Goal: Task Accomplishment & Management: Complete application form

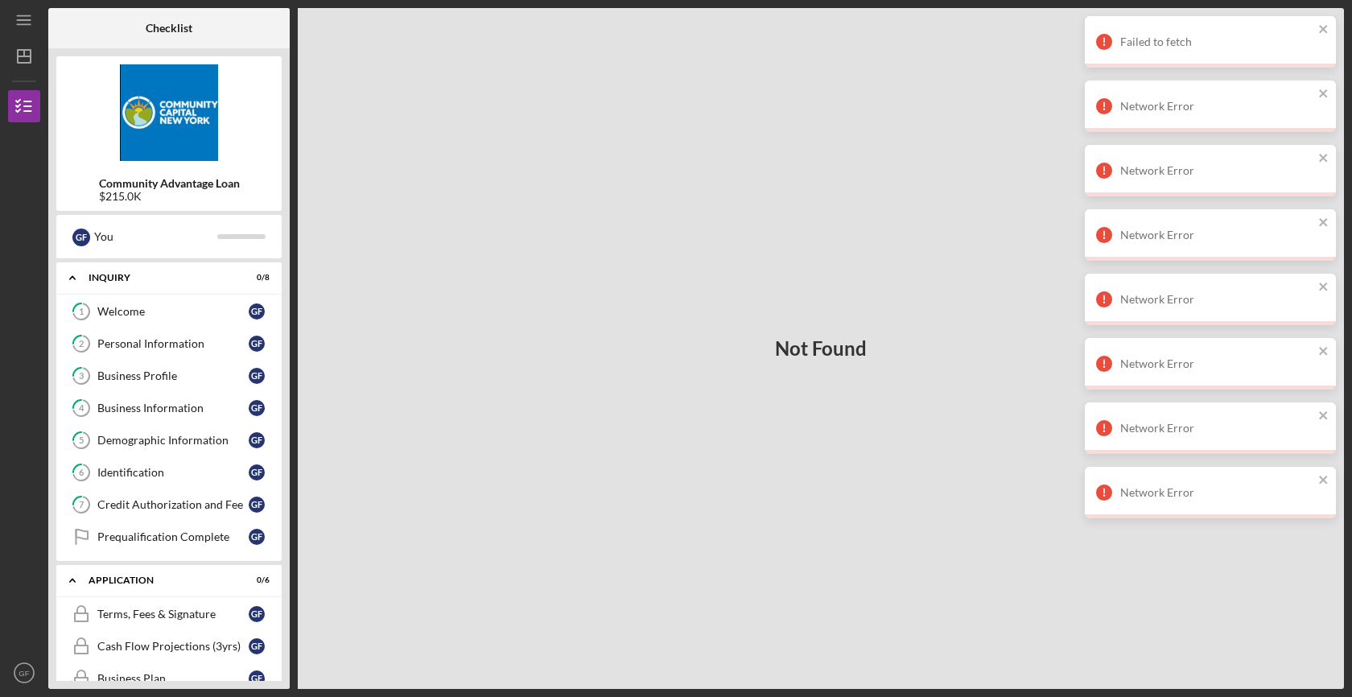
scroll to position [164, 0]
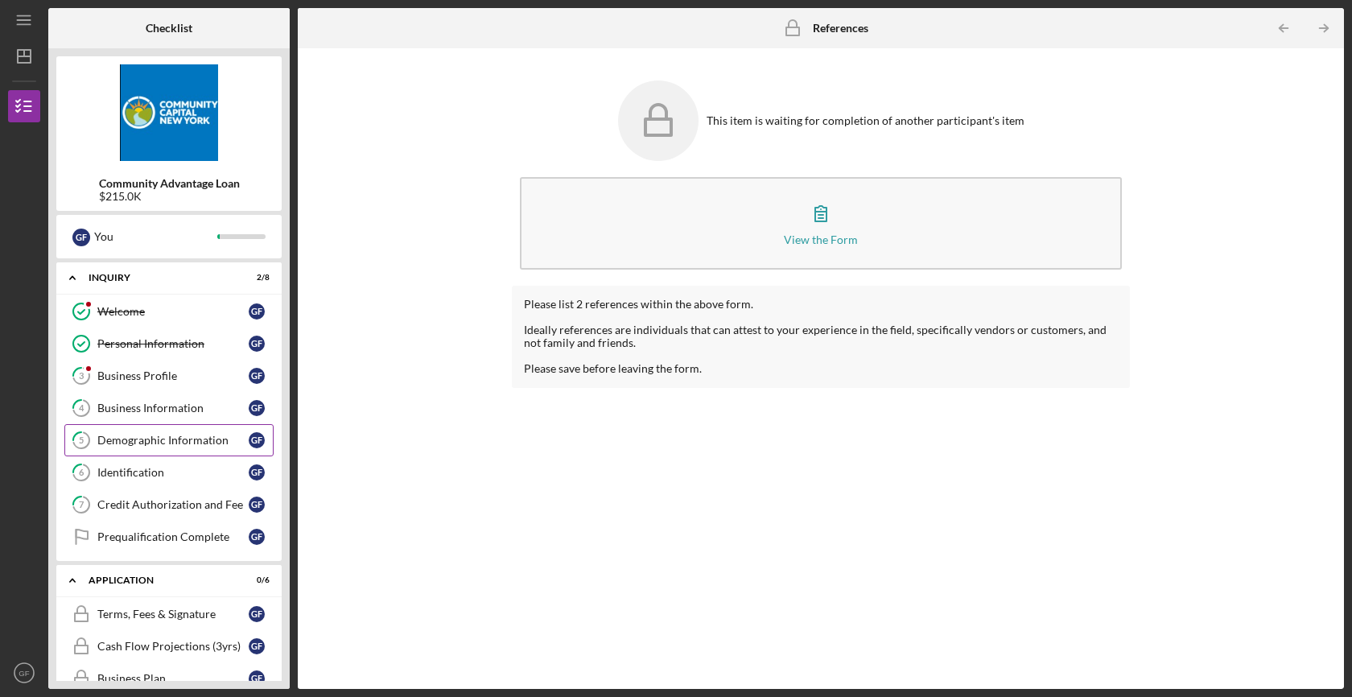
scroll to position [21, 0]
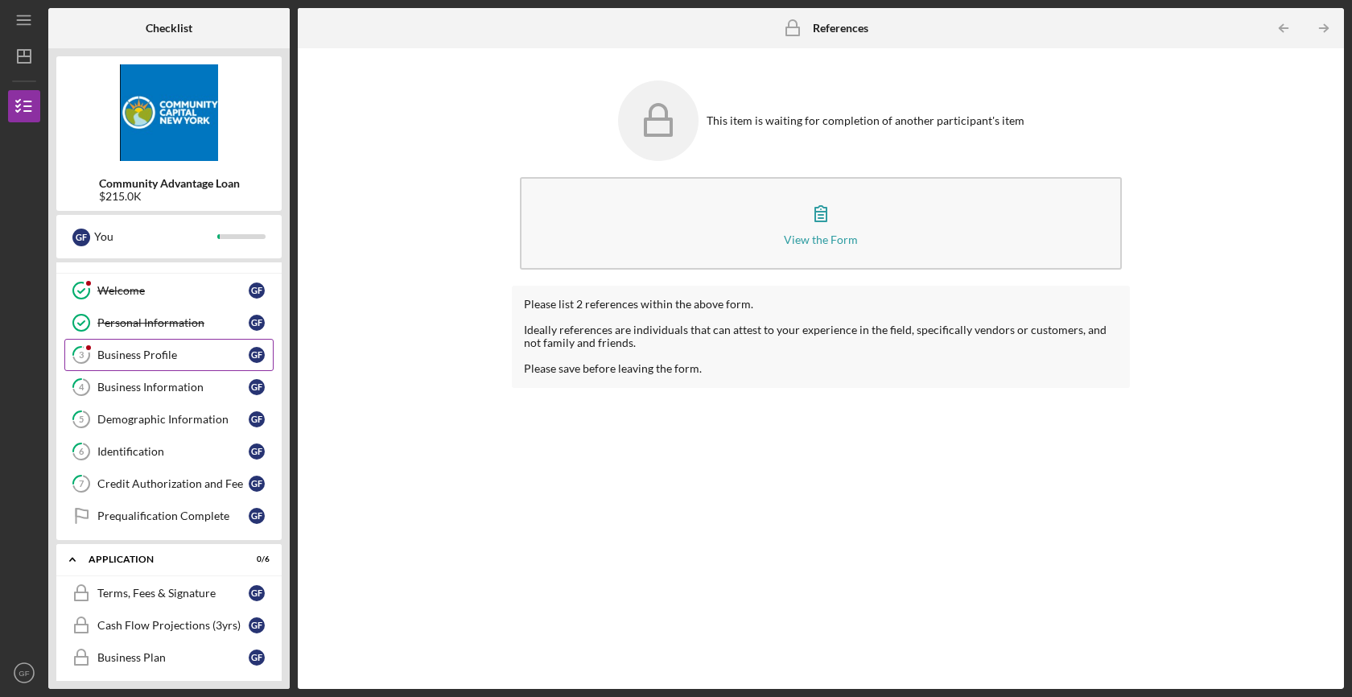
click at [151, 354] on div "Business Profile" at bounding box center [172, 355] width 151 height 13
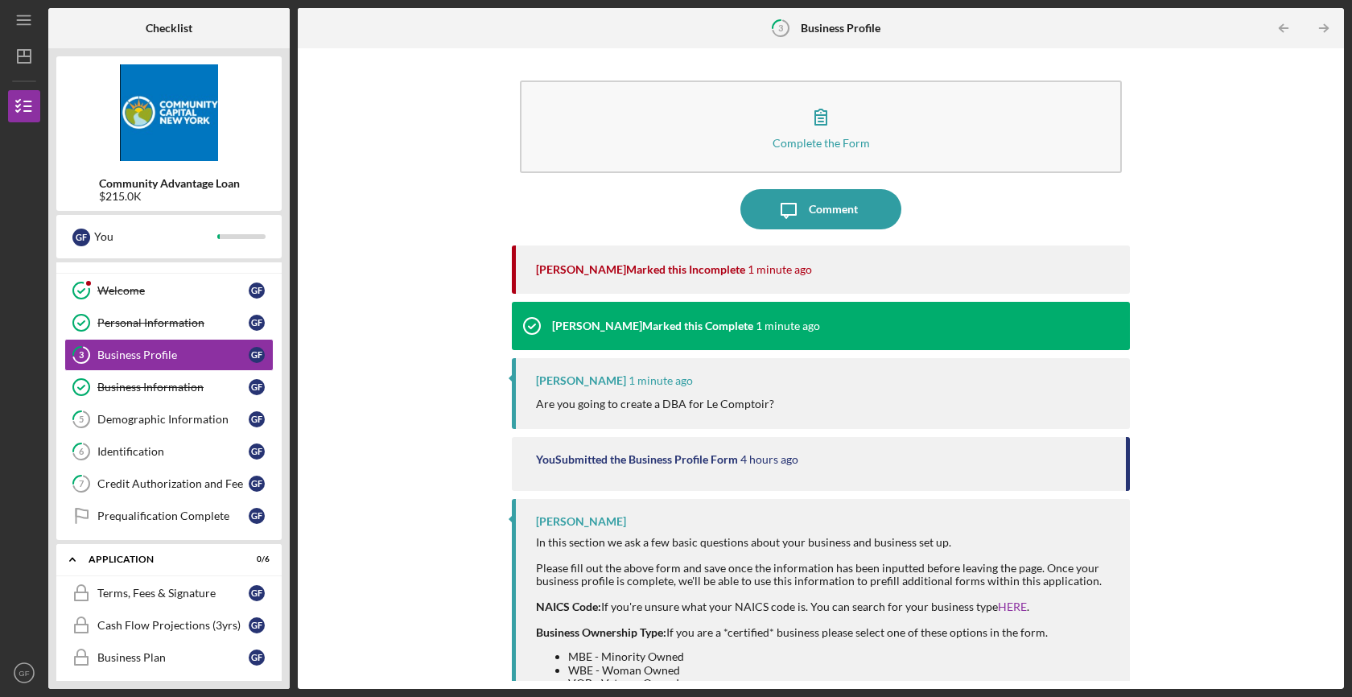
click at [662, 284] on div "[PERSON_NAME] Marked this Incomplete 1 minute ago" at bounding box center [825, 270] width 578 height 48
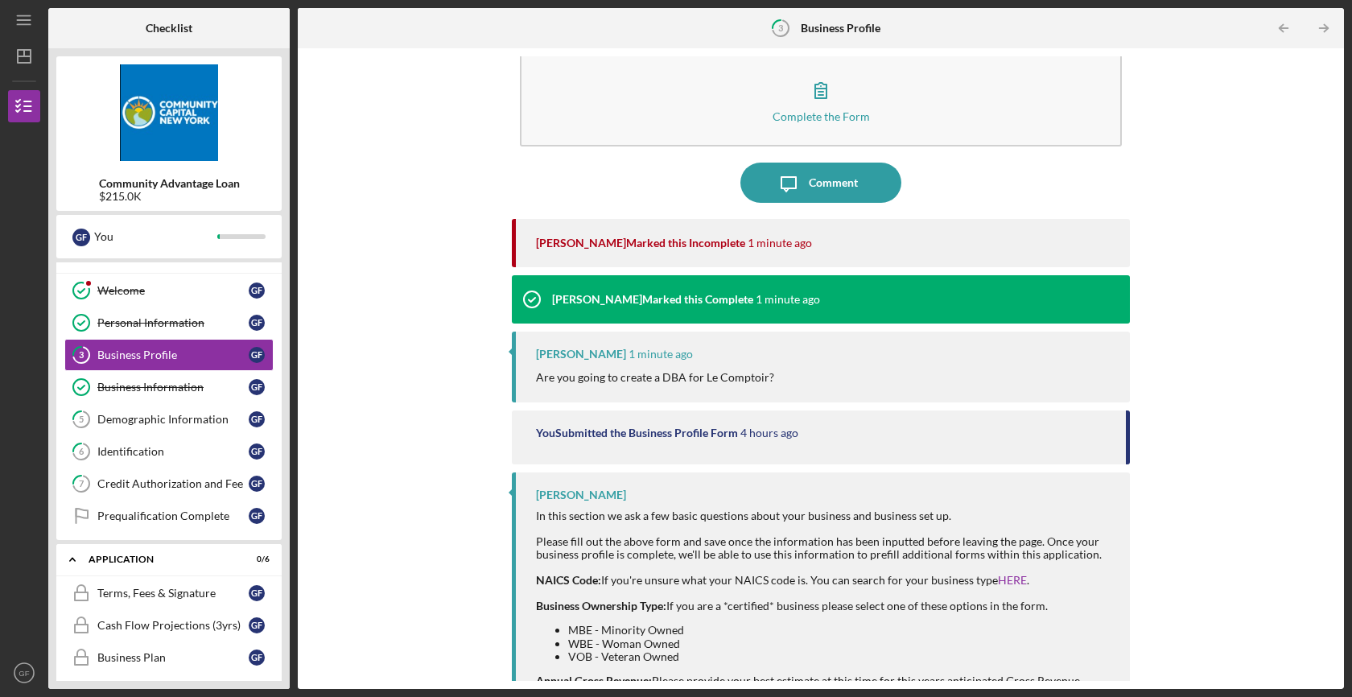
click at [617, 390] on div "[PERSON_NAME] 1 minute ago Are you going to create a DBA for Le Comptoir?" at bounding box center [821, 367] width 618 height 71
click at [616, 383] on p "Are you going to create a DBA for Le Comptoir?" at bounding box center [655, 378] width 238 height 18
click at [613, 378] on p "Are you going to create a DBA for Le Comptoir?" at bounding box center [655, 378] width 238 height 18
click at [652, 369] on p "Are you going to create a DBA for Le Comptoir?" at bounding box center [655, 378] width 238 height 18
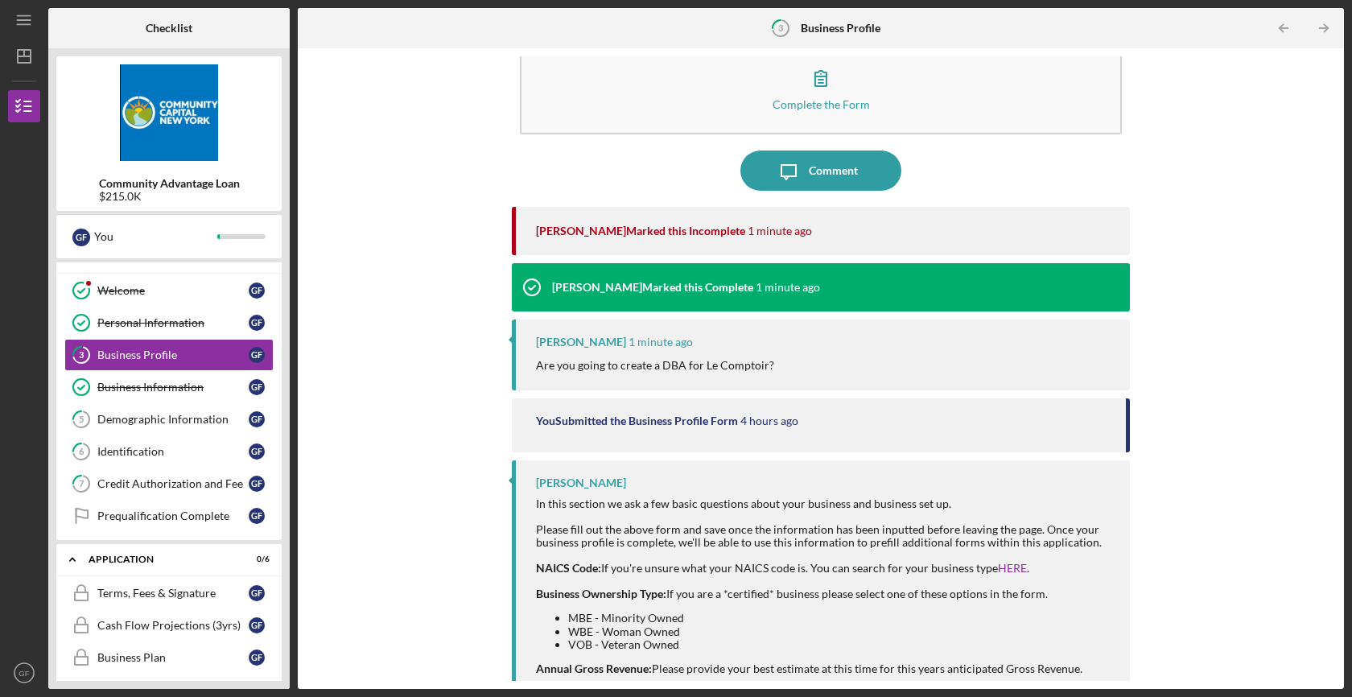
scroll to position [0, 0]
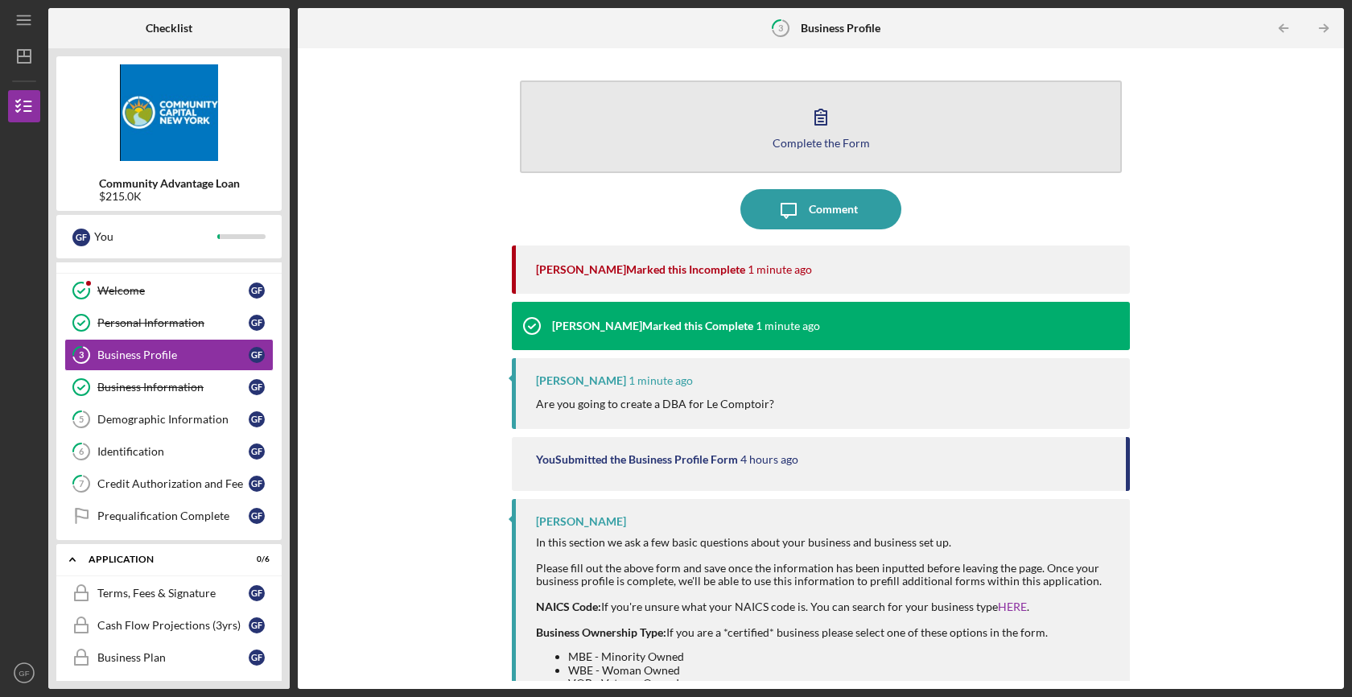
click at [812, 134] on icon "button" at bounding box center [821, 117] width 40 height 40
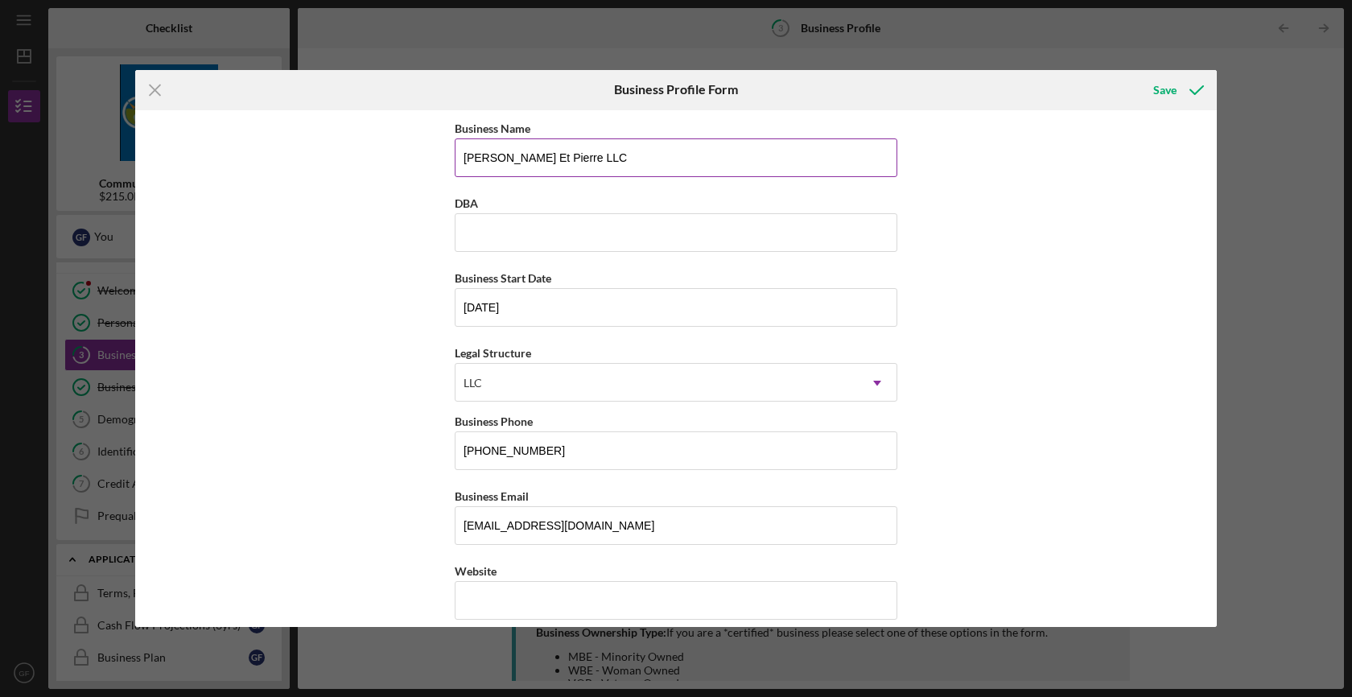
click at [617, 163] on input "[PERSON_NAME] Et Pierre LLC" at bounding box center [676, 157] width 443 height 39
type input "[PERSON_NAME] Et [PERSON_NAME] Comptoir"
click at [416, 242] on div "Business Name [PERSON_NAME] Comptoir DBA Business Start Date [DATE] Legal Struc…" at bounding box center [676, 369] width 1082 height 518
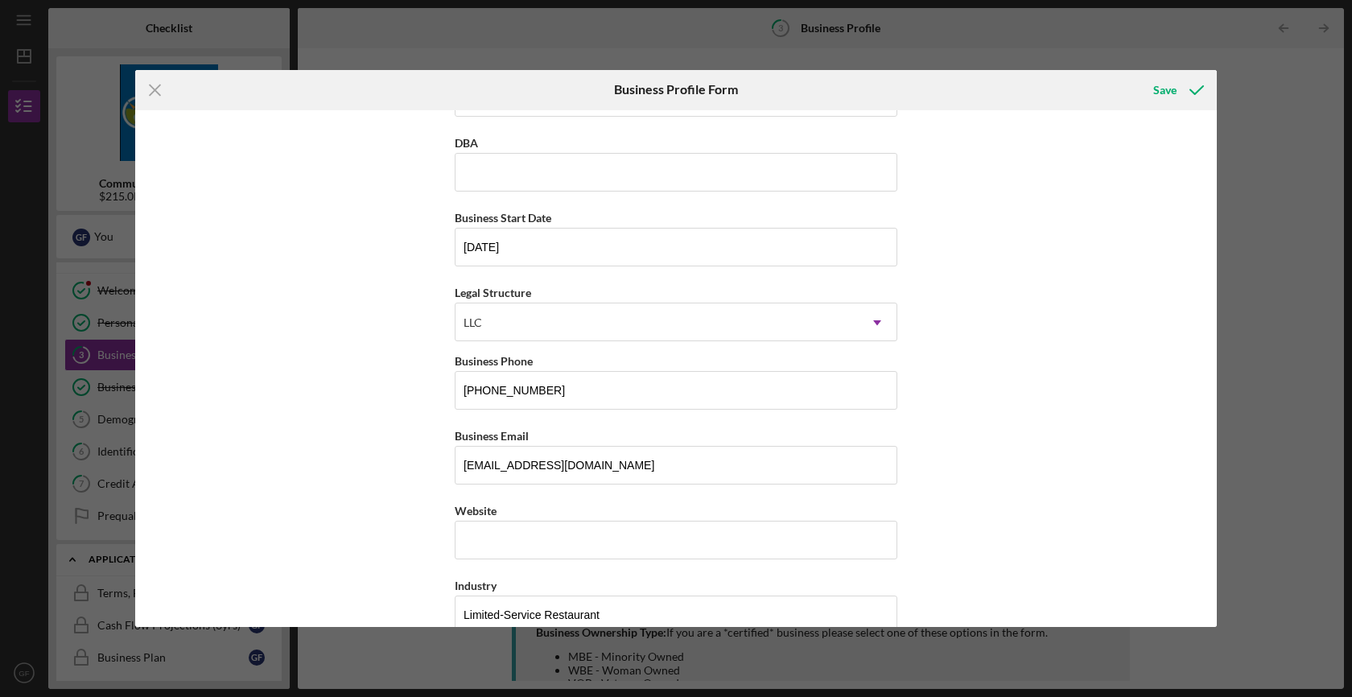
scroll to position [61, 0]
click at [526, 259] on input "[DATE]" at bounding box center [676, 246] width 443 height 39
click at [819, 263] on input "[DATE]" at bounding box center [676, 246] width 443 height 39
click at [819, 260] on input "[DATE]" at bounding box center [676, 246] width 443 height 39
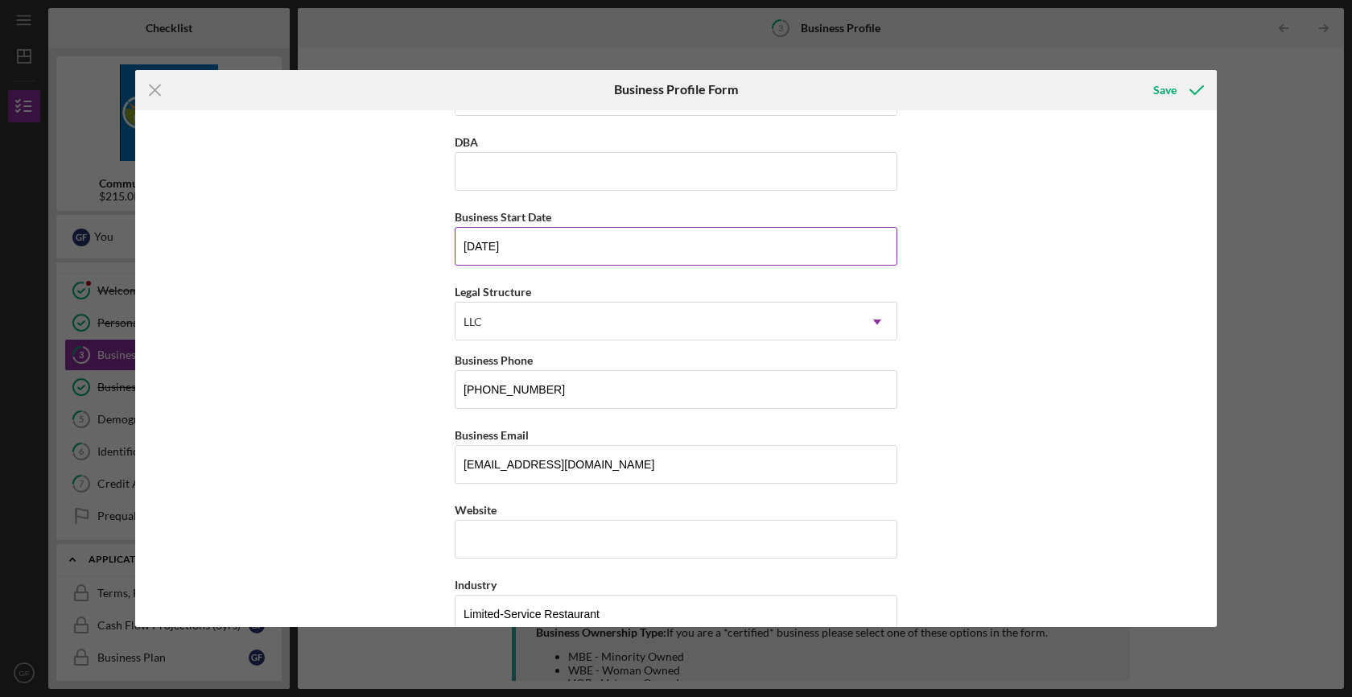
click at [819, 260] on input "[DATE]" at bounding box center [676, 246] width 443 height 39
type input "[DATE]"
click at [329, 542] on div "Business Name [PERSON_NAME] Comptoir DBA Business Start Date [DATE] Legal Struc…" at bounding box center [676, 369] width 1082 height 518
click at [514, 398] on input "[PHONE_NUMBER]" at bounding box center [676, 389] width 443 height 39
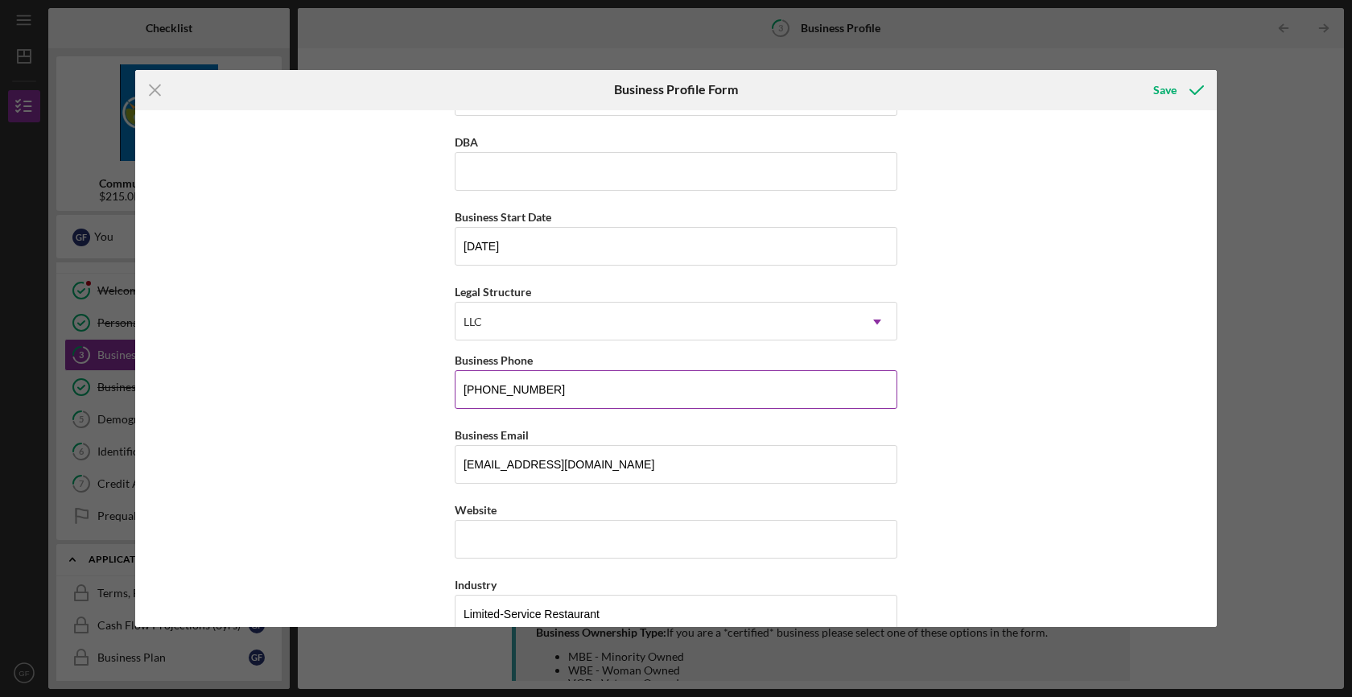
click at [514, 398] on input "[PHONE_NUMBER]" at bounding box center [676, 389] width 443 height 39
type input "[PHONE_NUMBER]"
click at [383, 521] on div "Business Name [PERSON_NAME] Comptoir DBA Business Start Date [DATE] Legal Struc…" at bounding box center [676, 369] width 1082 height 518
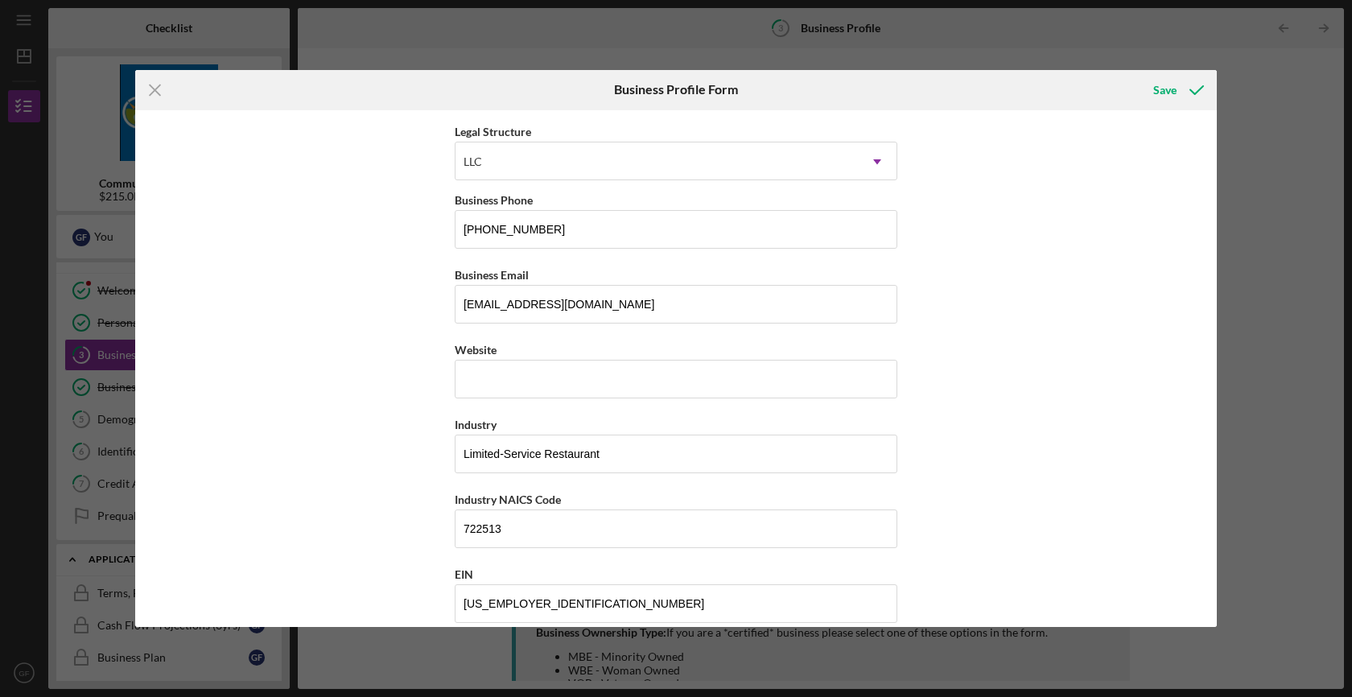
scroll to position [227, 0]
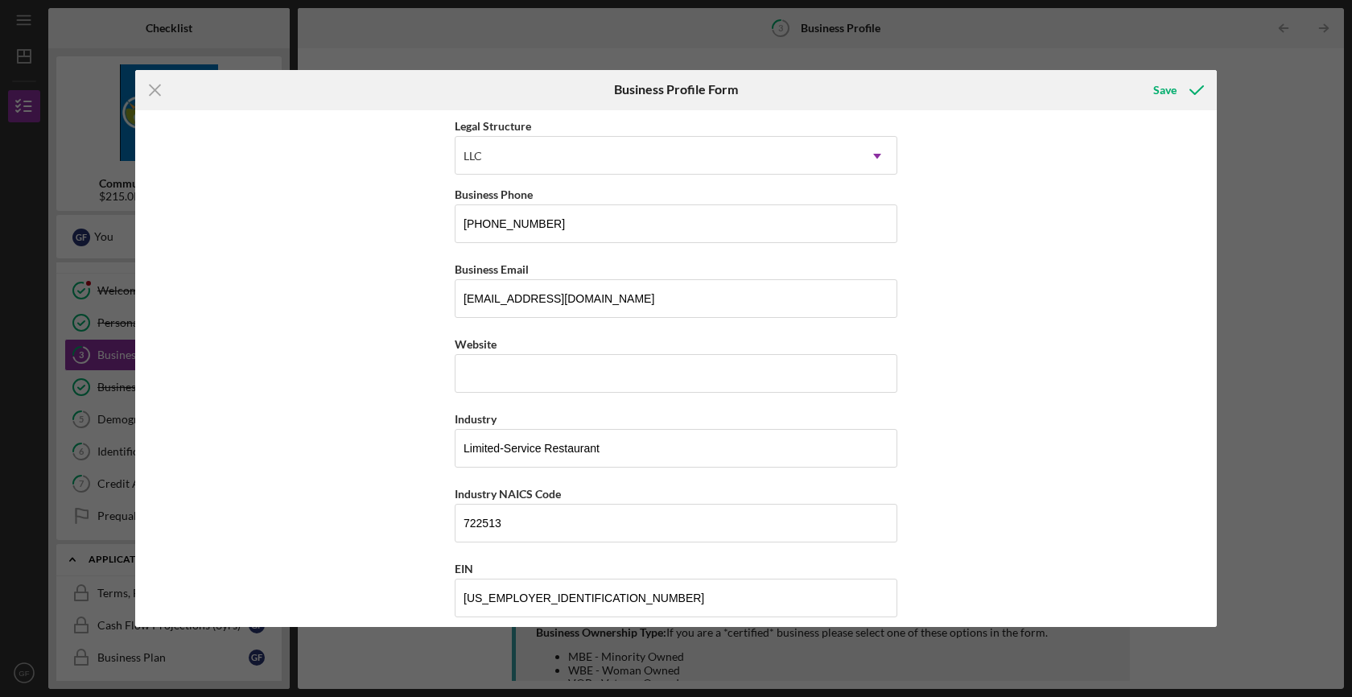
click at [344, 472] on div "Business Name [PERSON_NAME] Comptoir DBA Business Start Date [DATE] Legal Struc…" at bounding box center [676, 369] width 1082 height 518
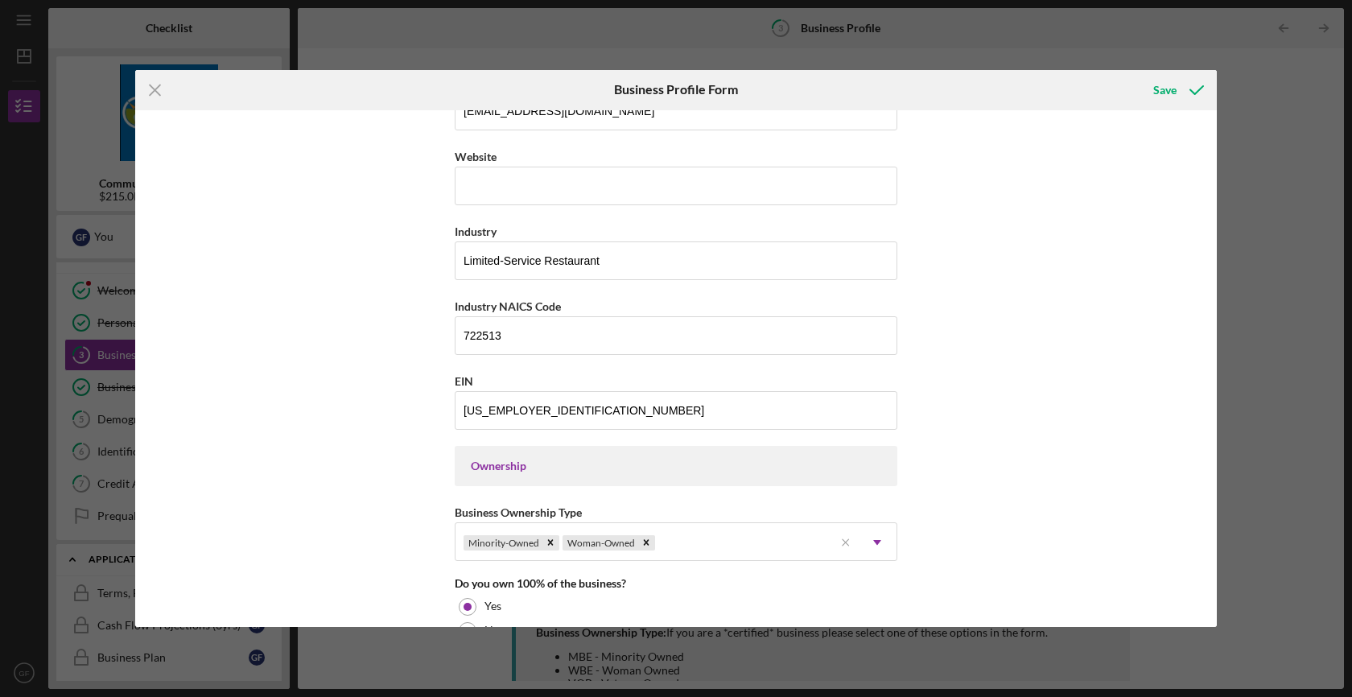
scroll to position [419, 0]
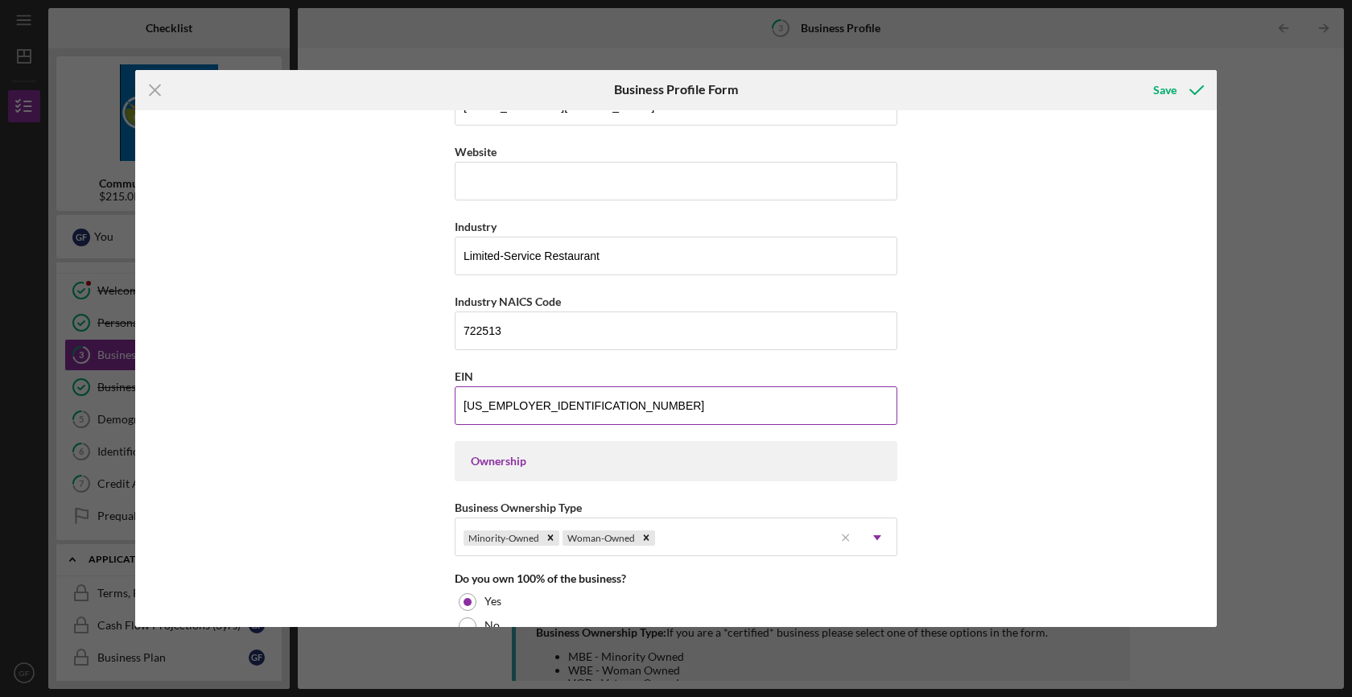
click at [477, 407] on input "[US_EMPLOYER_IDENTIFICATION_NUMBER]" at bounding box center [676, 405] width 443 height 39
type input "[US_EMPLOYER_IDENTIFICATION_NUMBER]"
click at [403, 419] on div "Business Name [PERSON_NAME] Comptoir DBA Business Start Date [DATE] Legal Struc…" at bounding box center [676, 369] width 1082 height 518
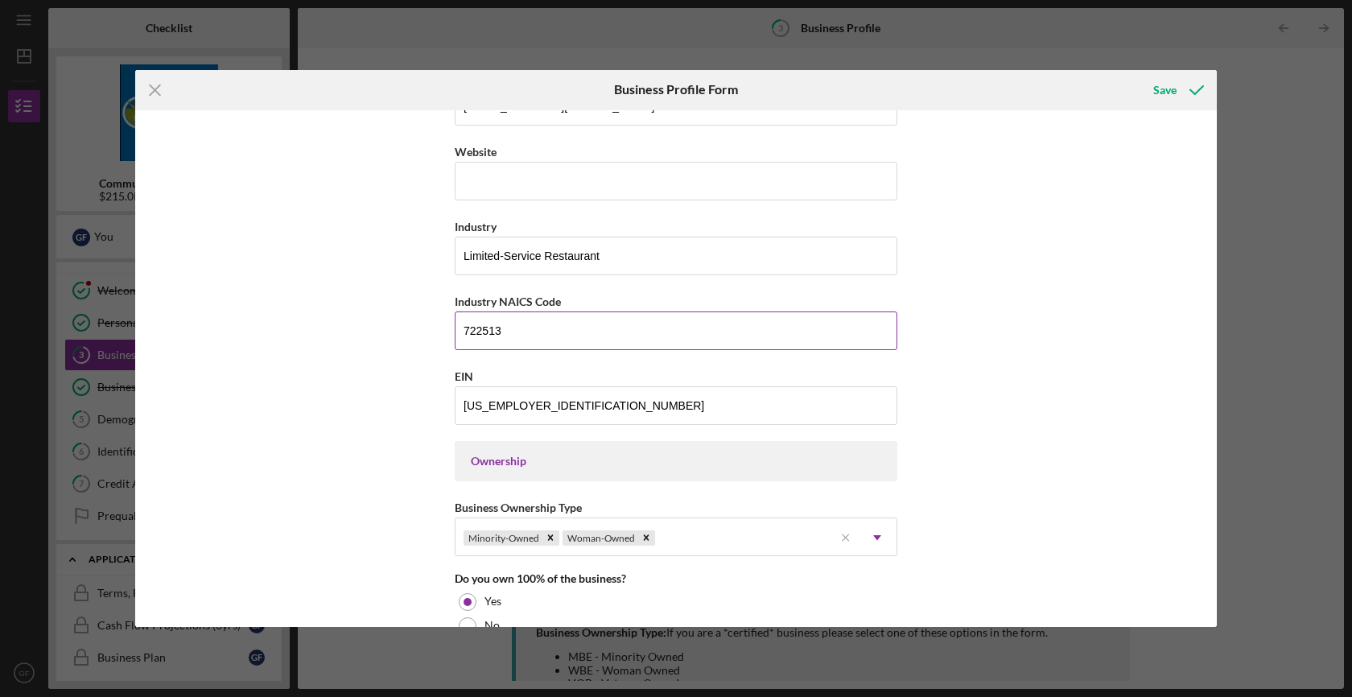
click at [472, 325] on input "722513" at bounding box center [676, 331] width 443 height 39
click at [559, 326] on input "722513" at bounding box center [676, 331] width 443 height 39
paste input "410"
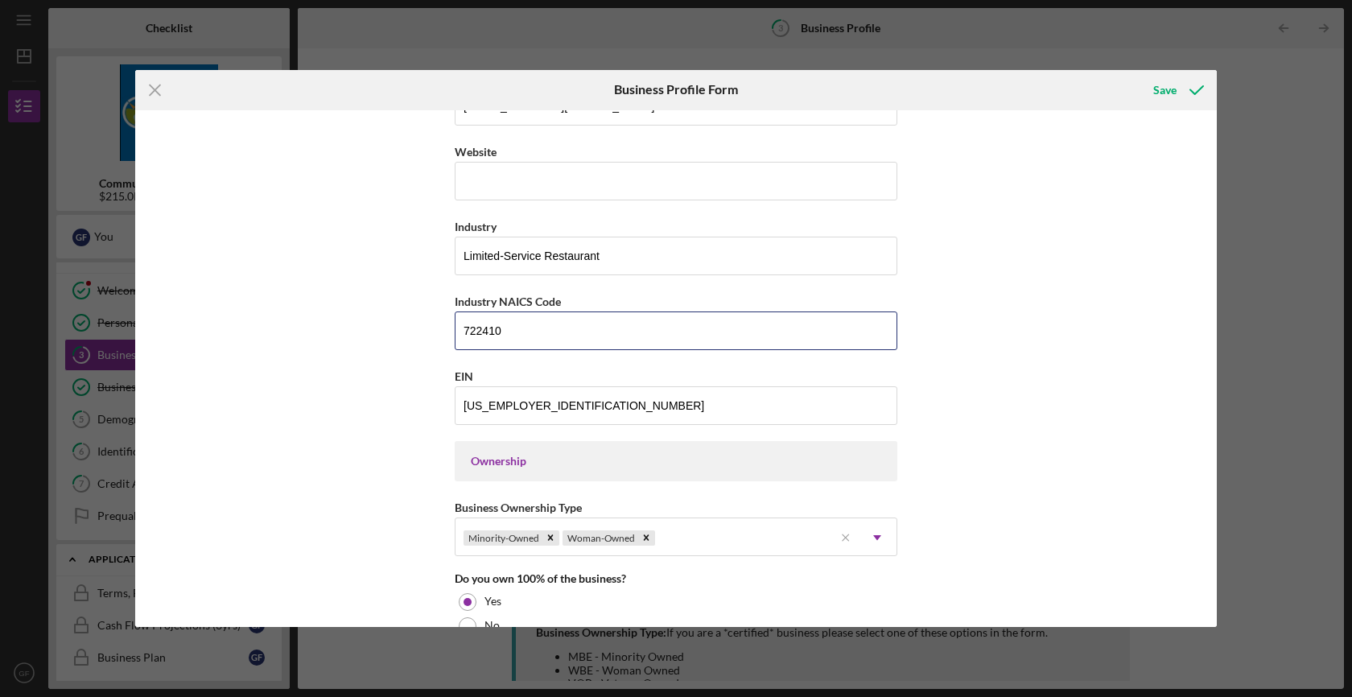
type input "722410"
click at [350, 431] on div "Business Name [PERSON_NAME] Comptoir DBA Business Start Date [DATE] Legal Struc…" at bounding box center [676, 369] width 1082 height 518
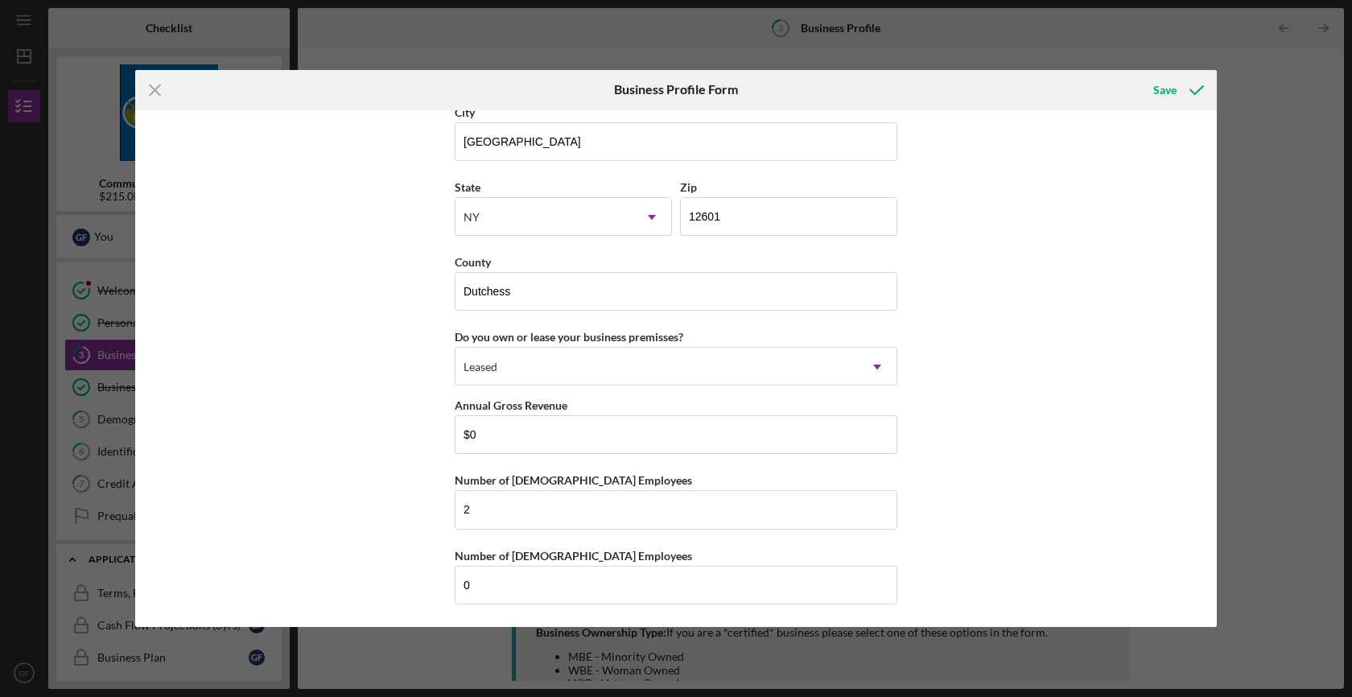
scroll to position [1428, 0]
click at [1172, 89] on div "Save" at bounding box center [1165, 90] width 23 height 32
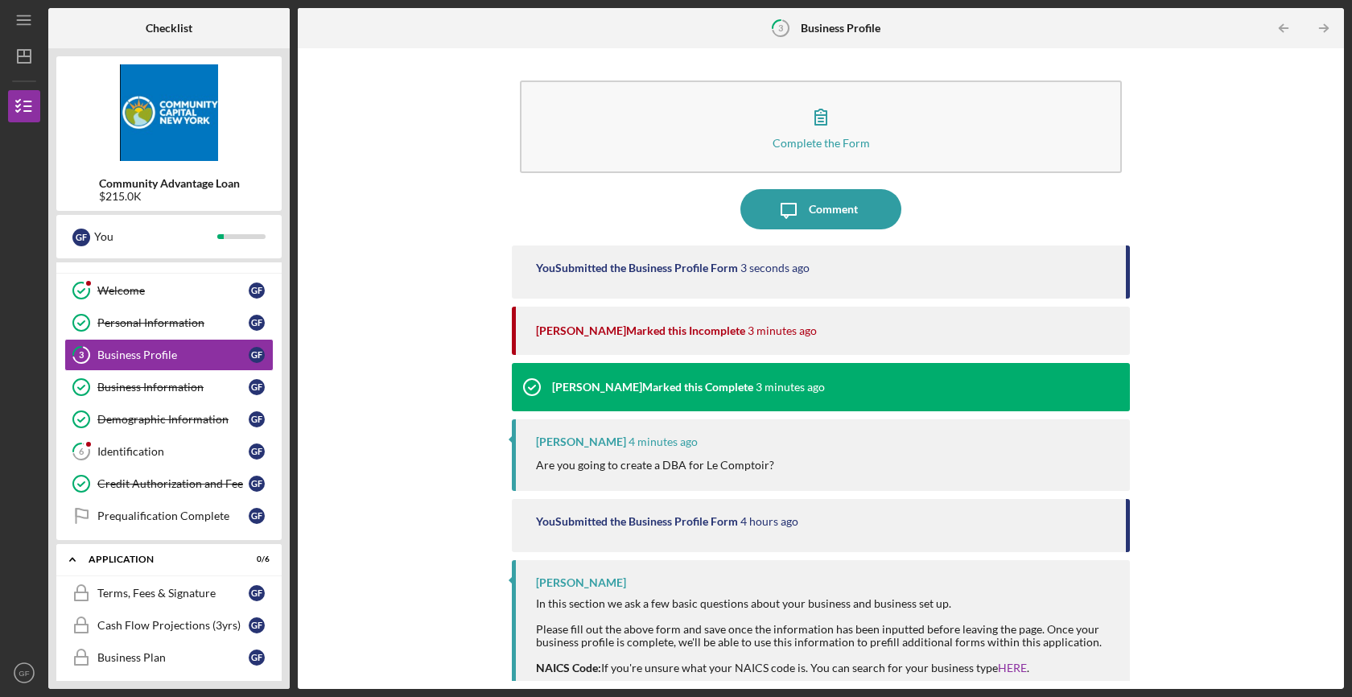
scroll to position [114, 0]
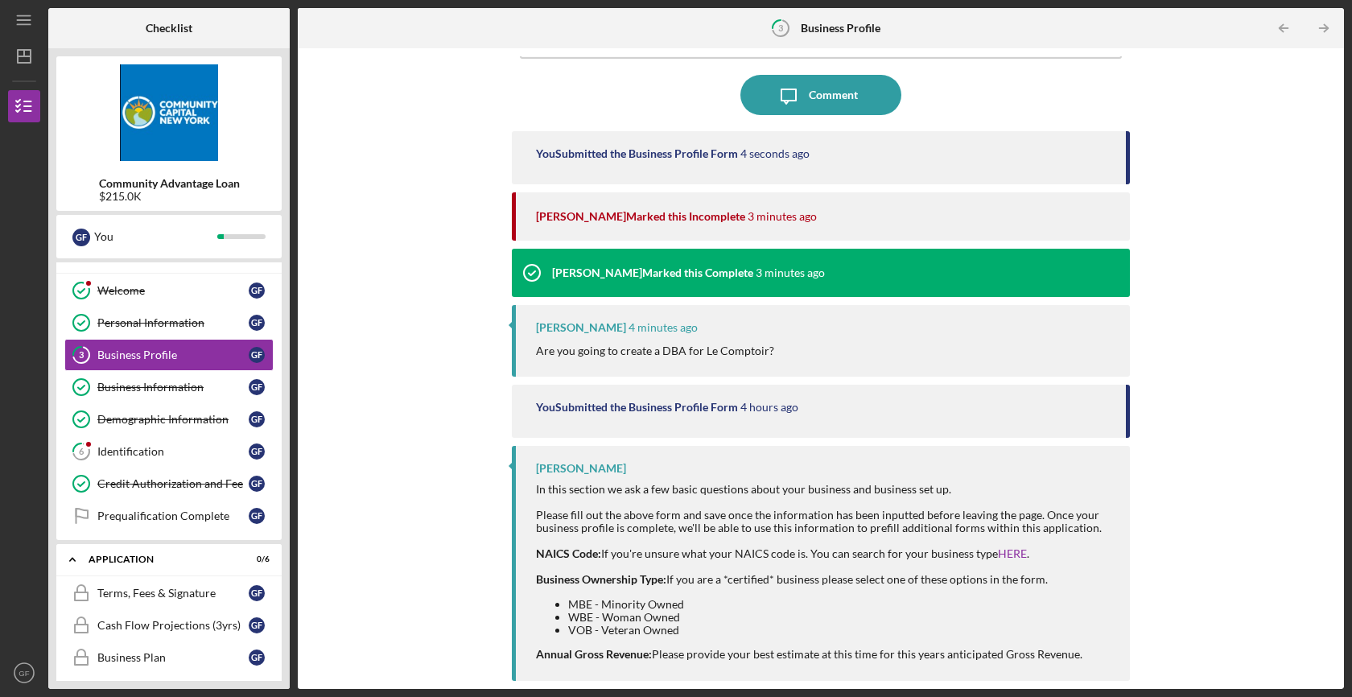
click at [706, 353] on p "Are you going to create a DBA for Le Comptoir?" at bounding box center [655, 351] width 238 height 18
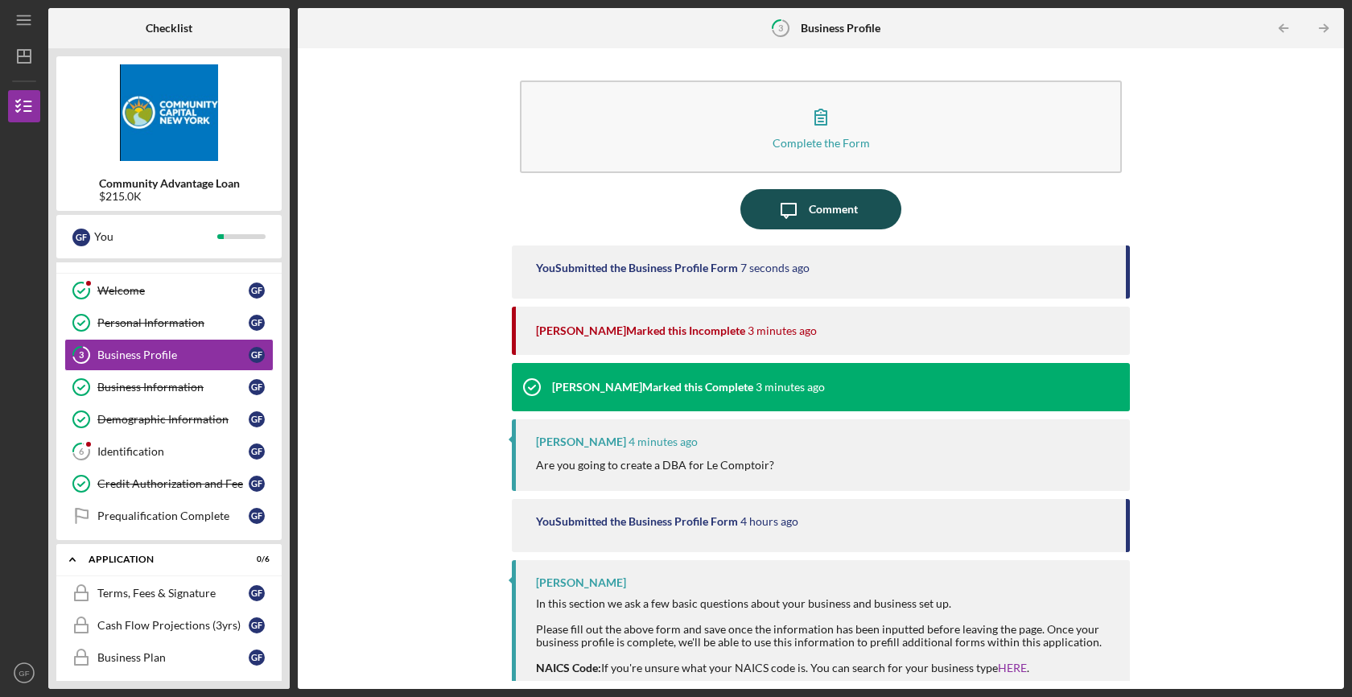
click at [800, 212] on icon "Icon/Message" at bounding box center [789, 209] width 40 height 40
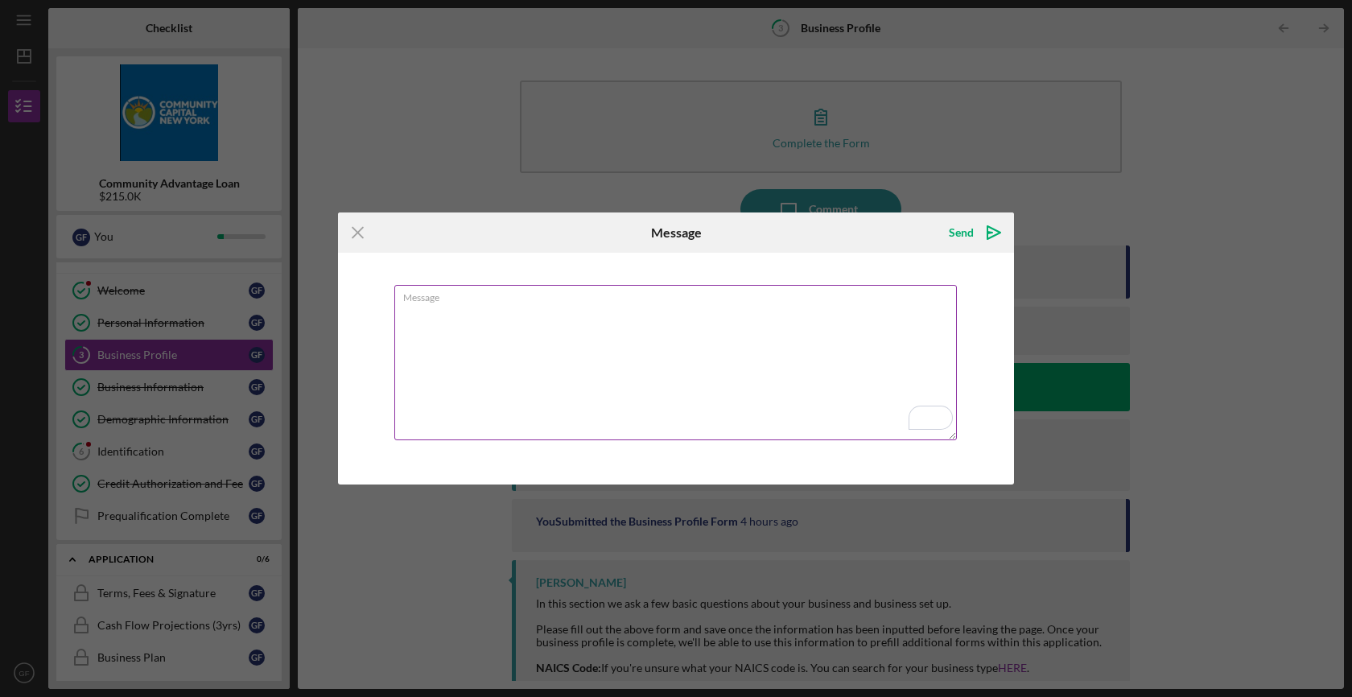
click at [439, 374] on textarea "Message" at bounding box center [675, 362] width 563 height 155
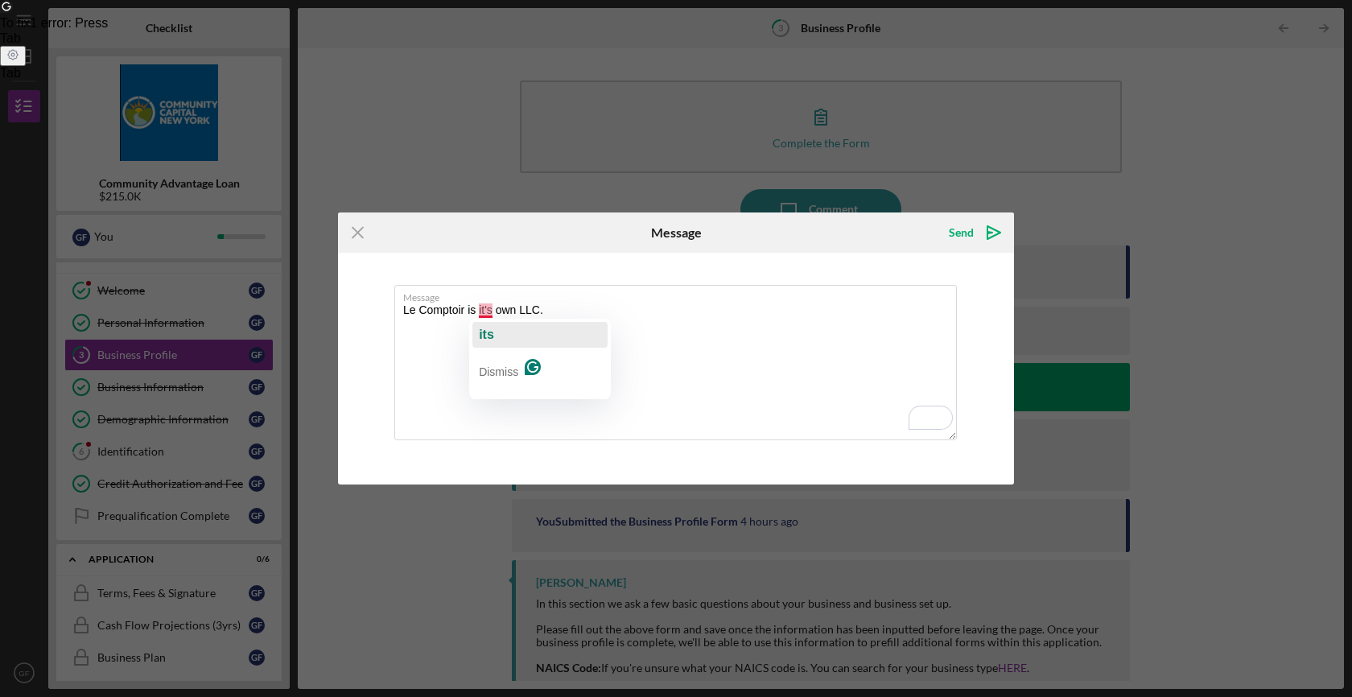
click at [491, 335] on span "its" at bounding box center [486, 335] width 15 height 14
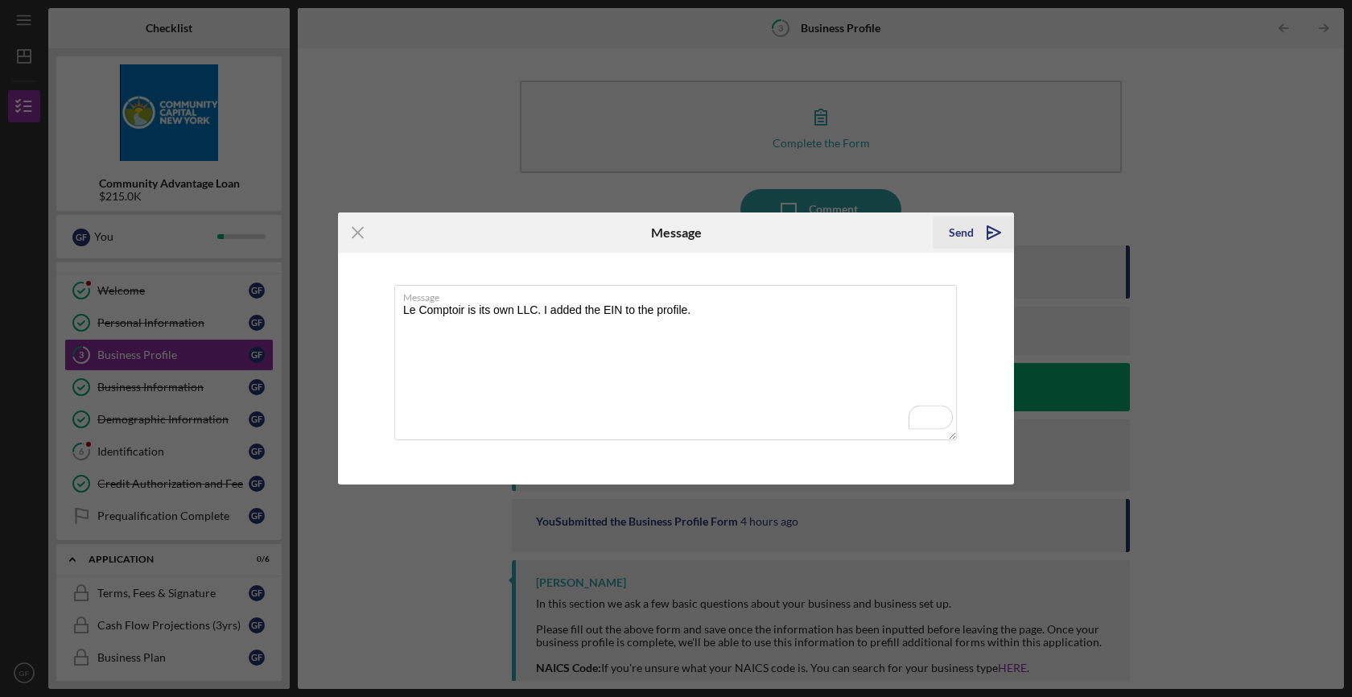
type textarea "Le Comptoir is its own LLC. I added the EIN to the profile."
click at [991, 235] on icon "Icon/icon-invite-send" at bounding box center [994, 233] width 40 height 40
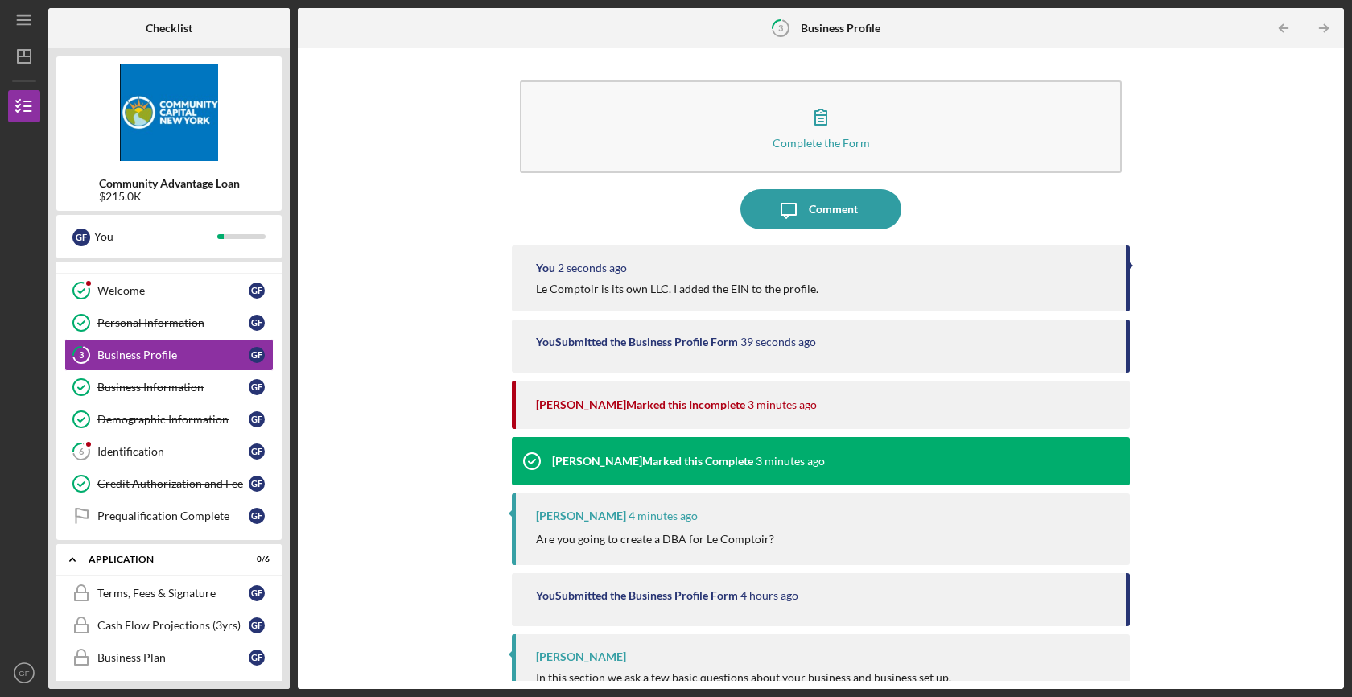
click at [374, 440] on div "Complete the Form Form Icon/Message Comment You 2 seconds ago Le Comptoir is it…" at bounding box center [821, 368] width 1030 height 625
click at [135, 456] on div "Identification" at bounding box center [172, 451] width 151 height 13
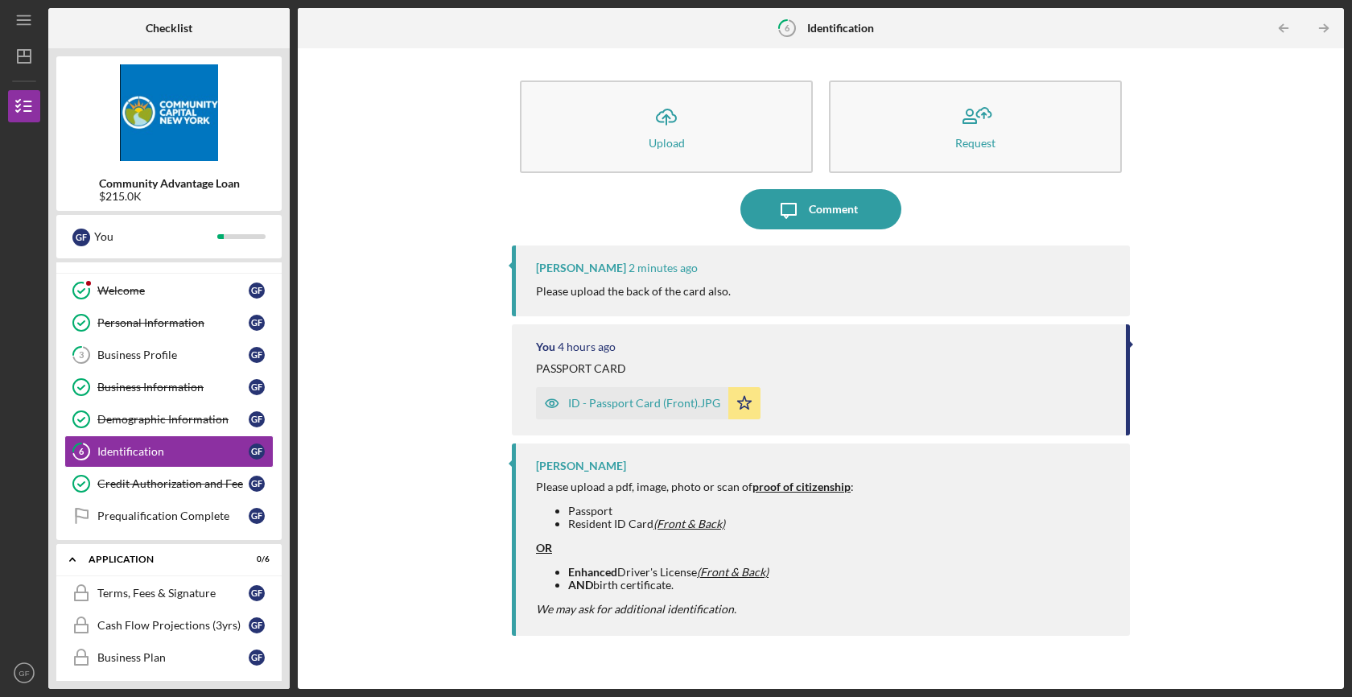
click at [673, 286] on p "Please upload the back of the card also." at bounding box center [633, 292] width 195 height 18
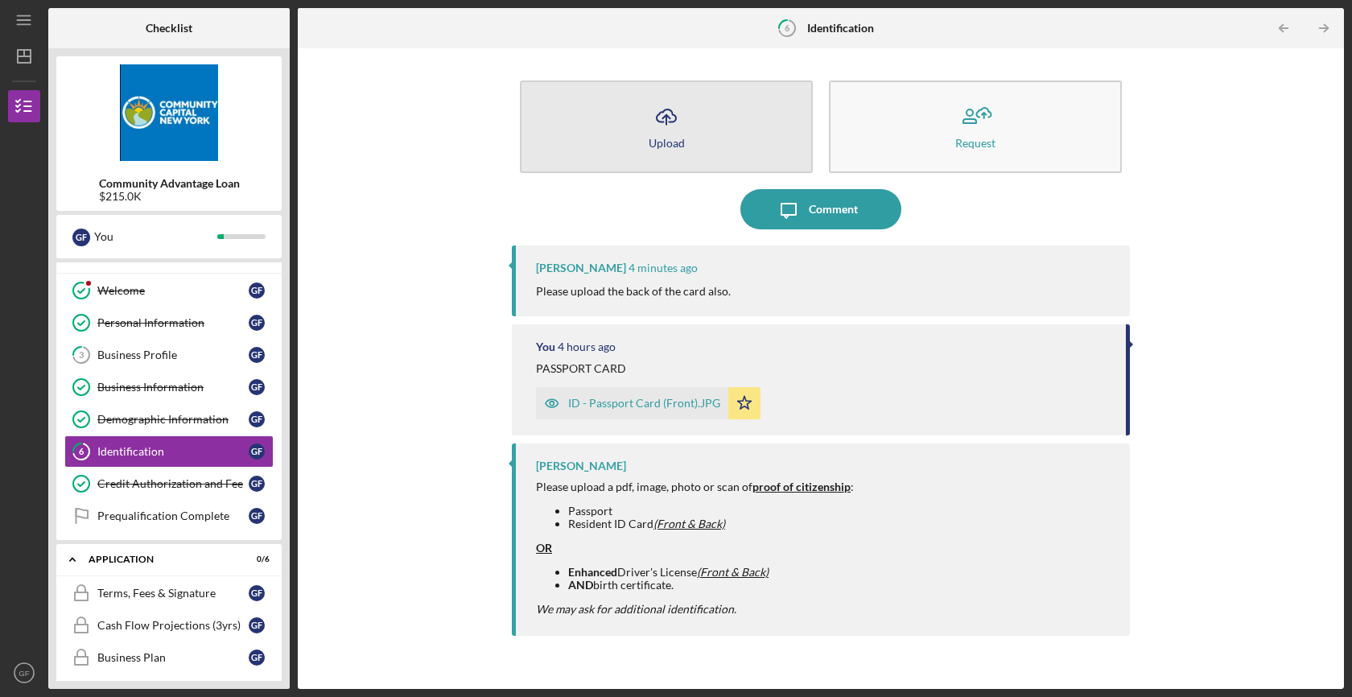
click at [671, 115] on icon "Icon/Upload" at bounding box center [666, 117] width 40 height 40
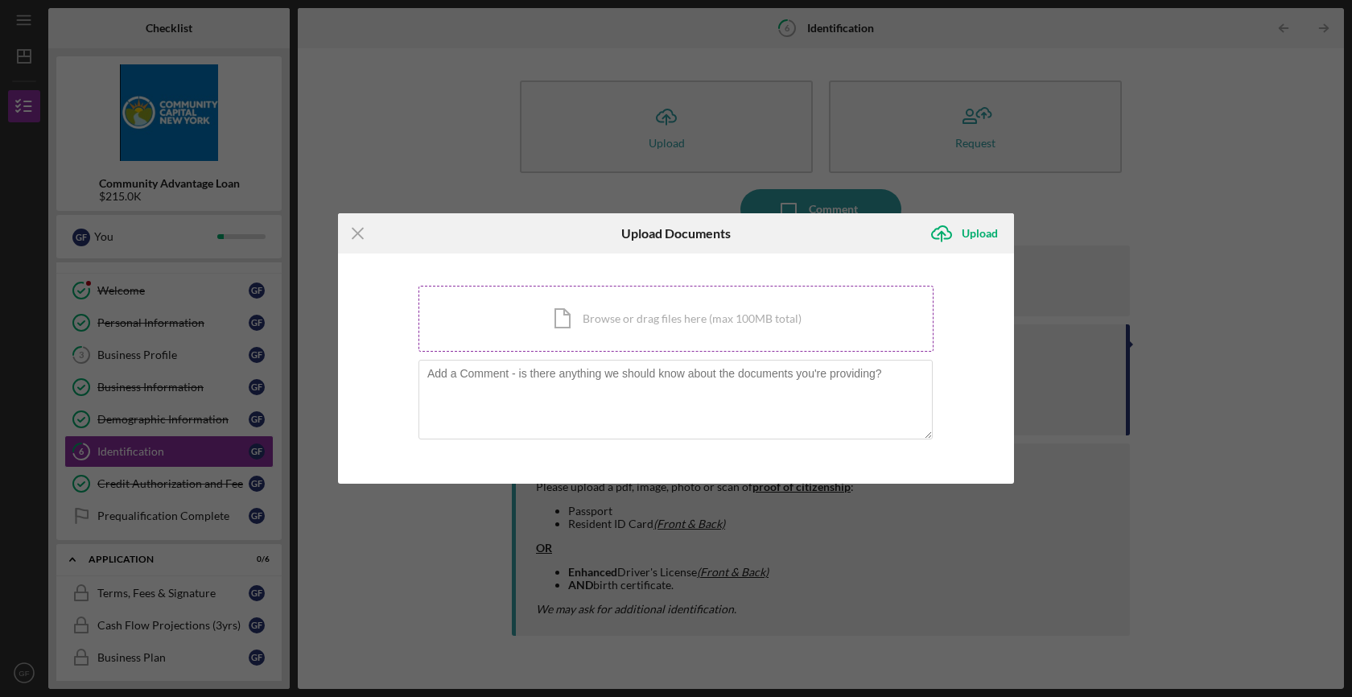
click at [579, 300] on div "Icon/Document Browse or drag files here (max 100MB total) Tap to choose files o…" at bounding box center [676, 319] width 515 height 66
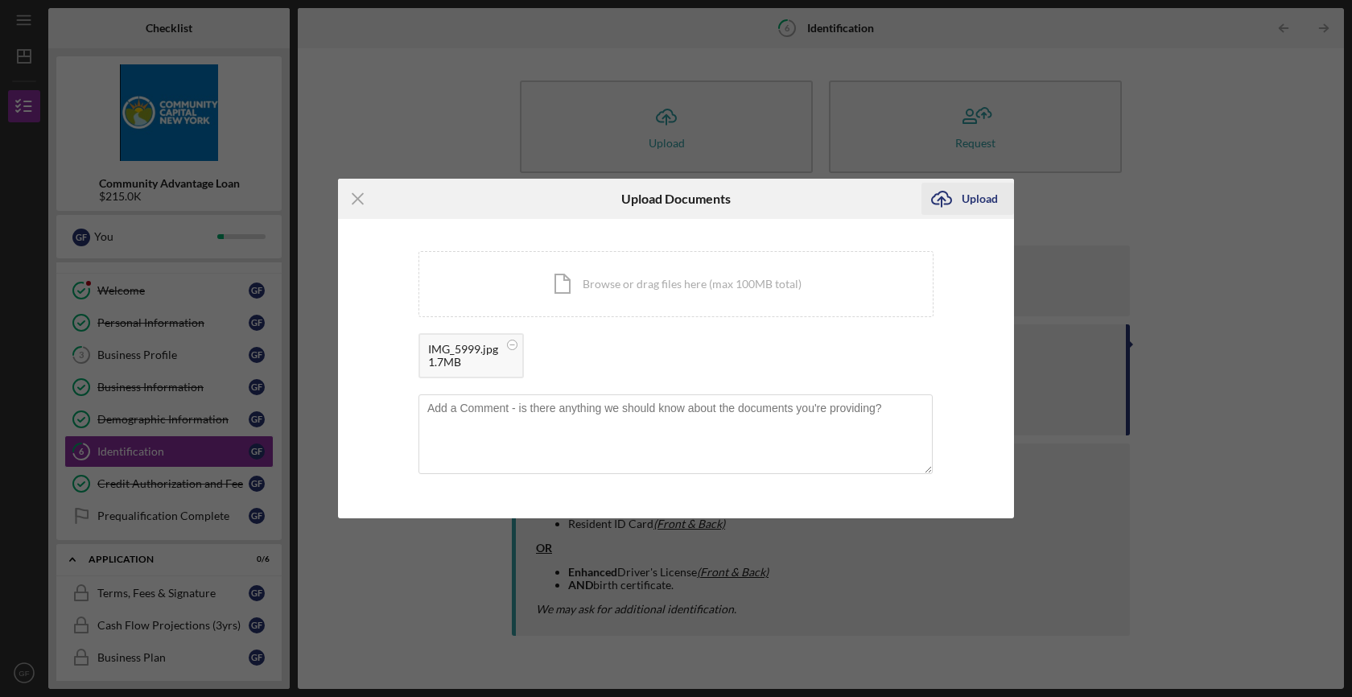
click at [979, 190] on div "Upload" at bounding box center [980, 199] width 36 height 32
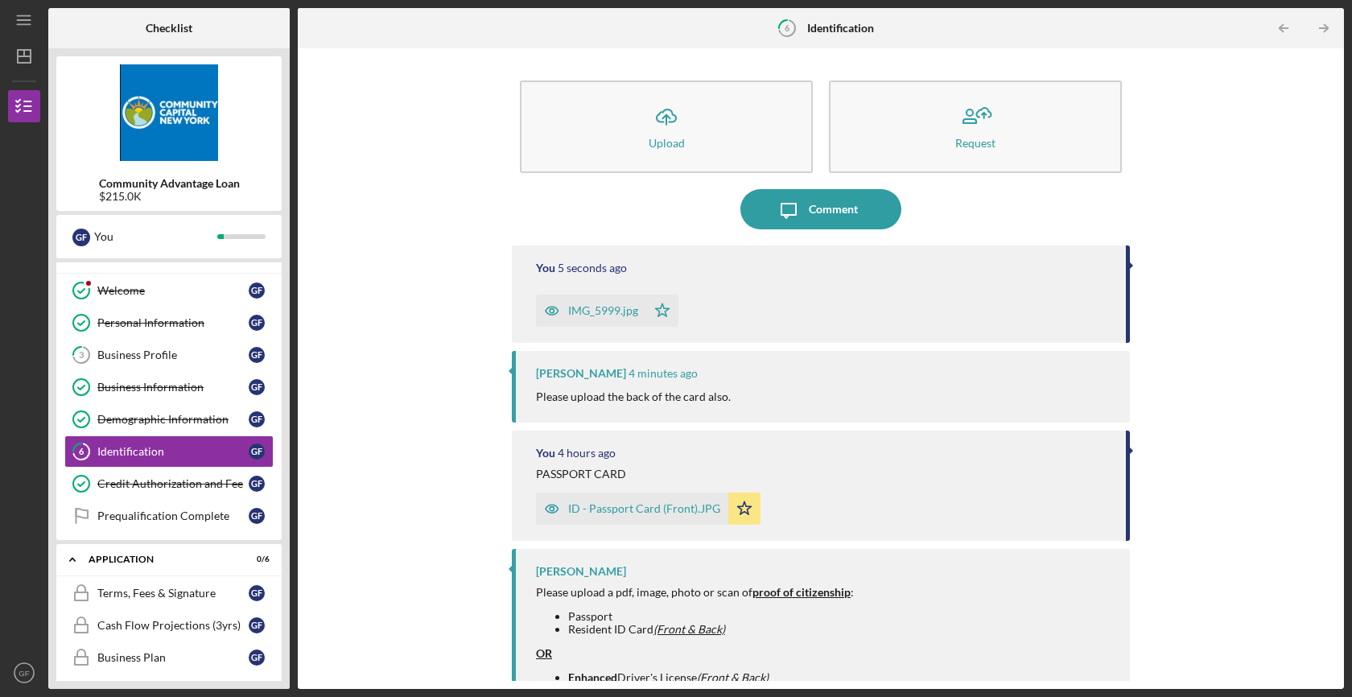
click at [415, 510] on div "Icon/Upload Upload Request Icon/Message Comment You 5 seconds ago IMG_5999.jpg …" at bounding box center [821, 368] width 1030 height 625
click at [182, 290] on div "Welcome" at bounding box center [172, 290] width 151 height 13
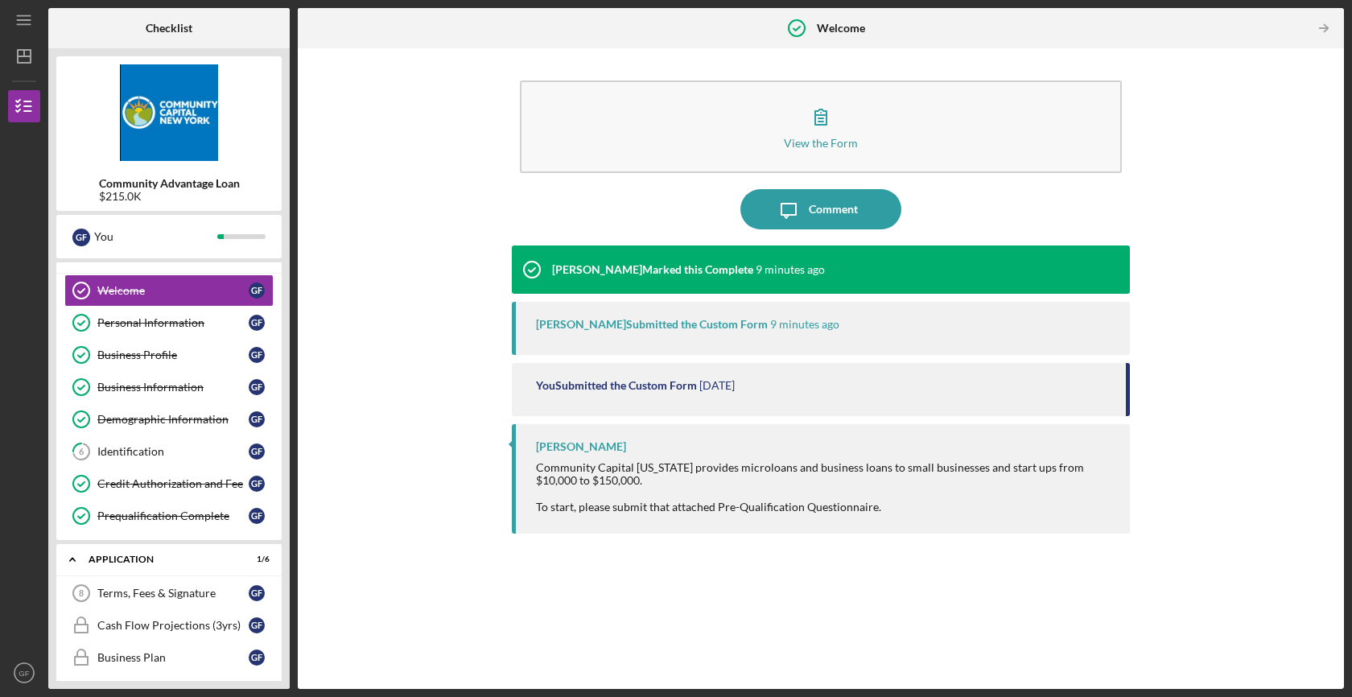
click at [411, 382] on div "View the Form Form Icon/Message Comment [PERSON_NAME] Marked this Complete 9 mi…" at bounding box center [821, 368] width 1030 height 625
click at [165, 454] on div "Identification" at bounding box center [172, 451] width 151 height 13
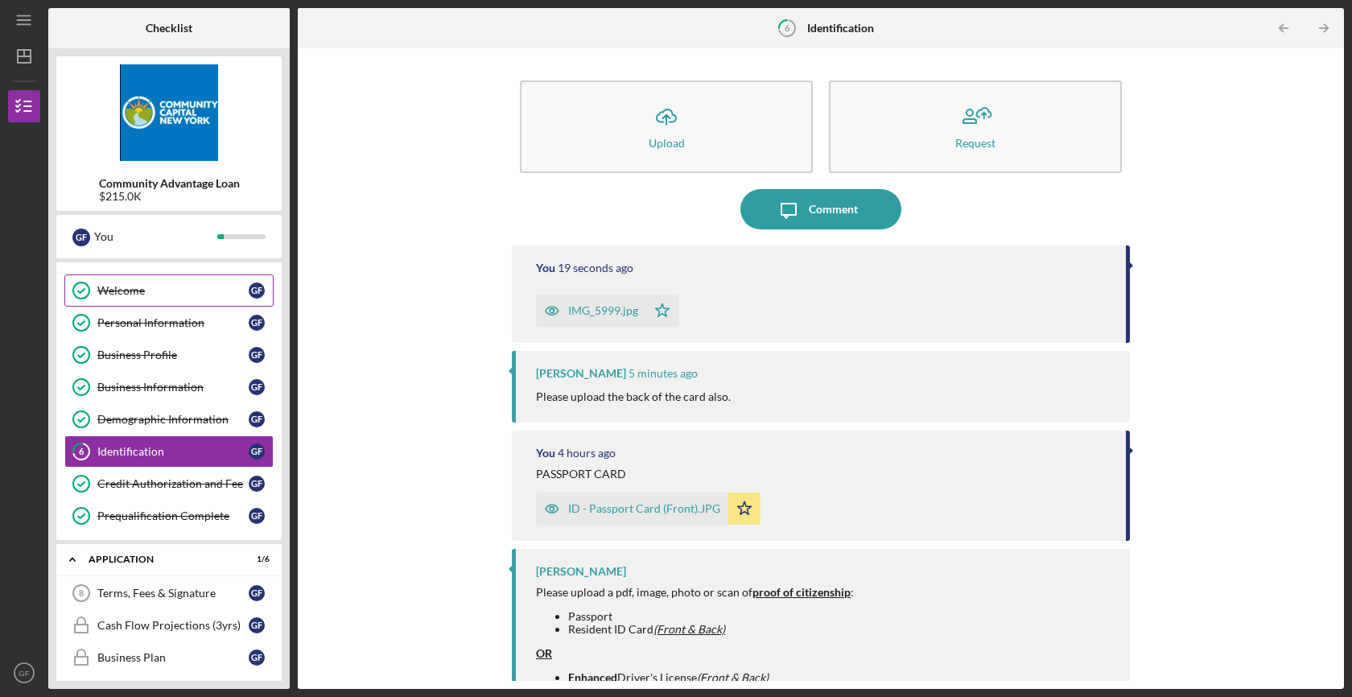
click at [177, 299] on link "Welcome Welcome G F" at bounding box center [168, 290] width 209 height 32
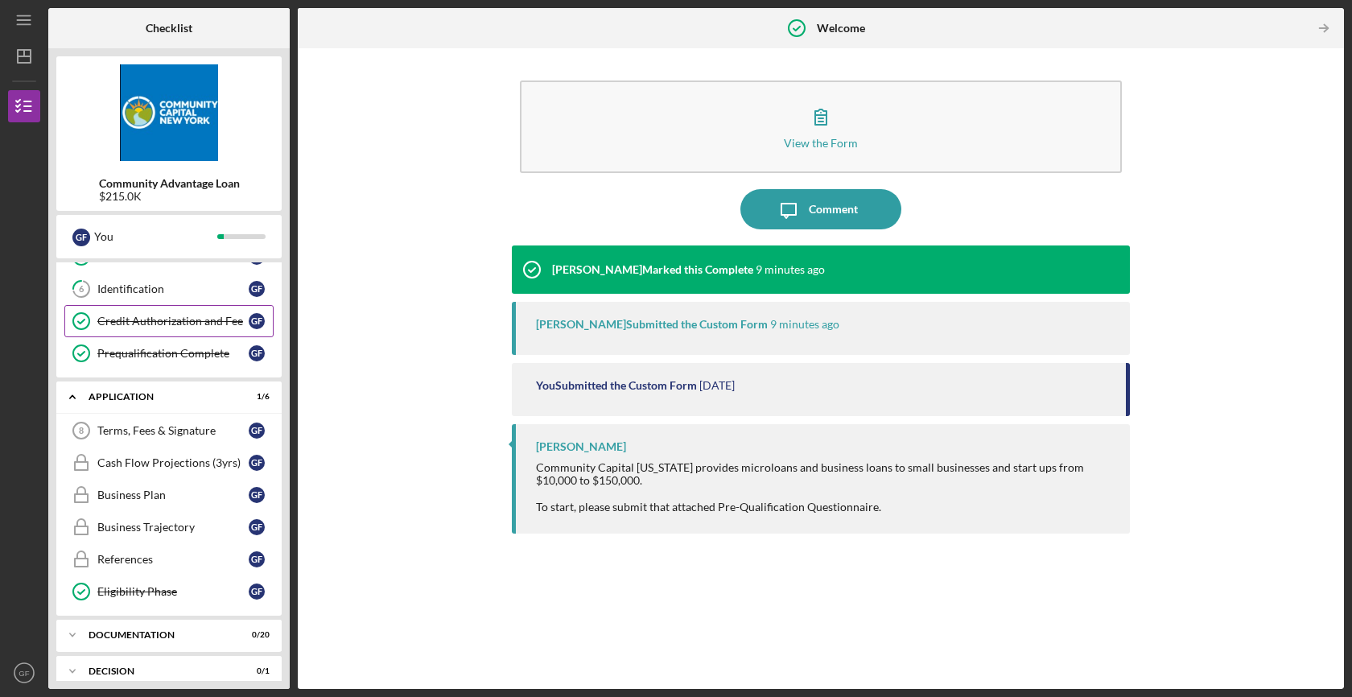
scroll to position [205, 0]
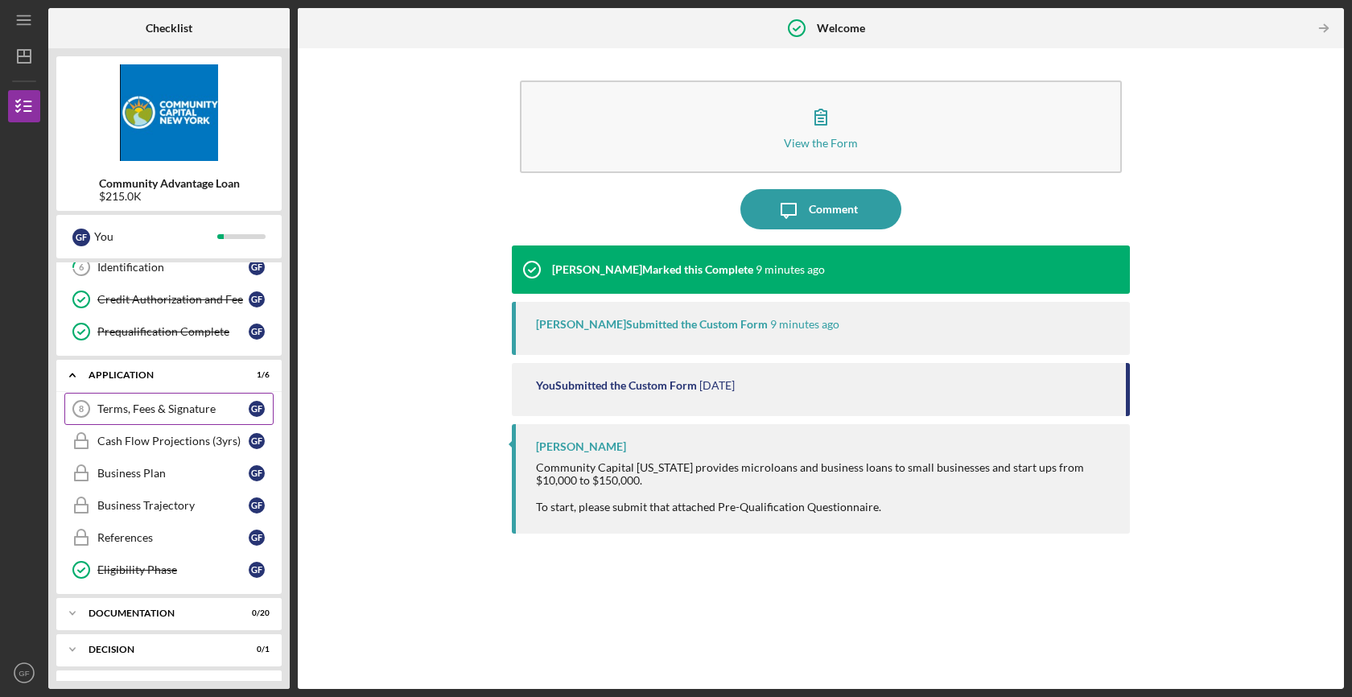
click at [191, 408] on div "Terms, Fees & Signature" at bounding box center [172, 408] width 151 height 13
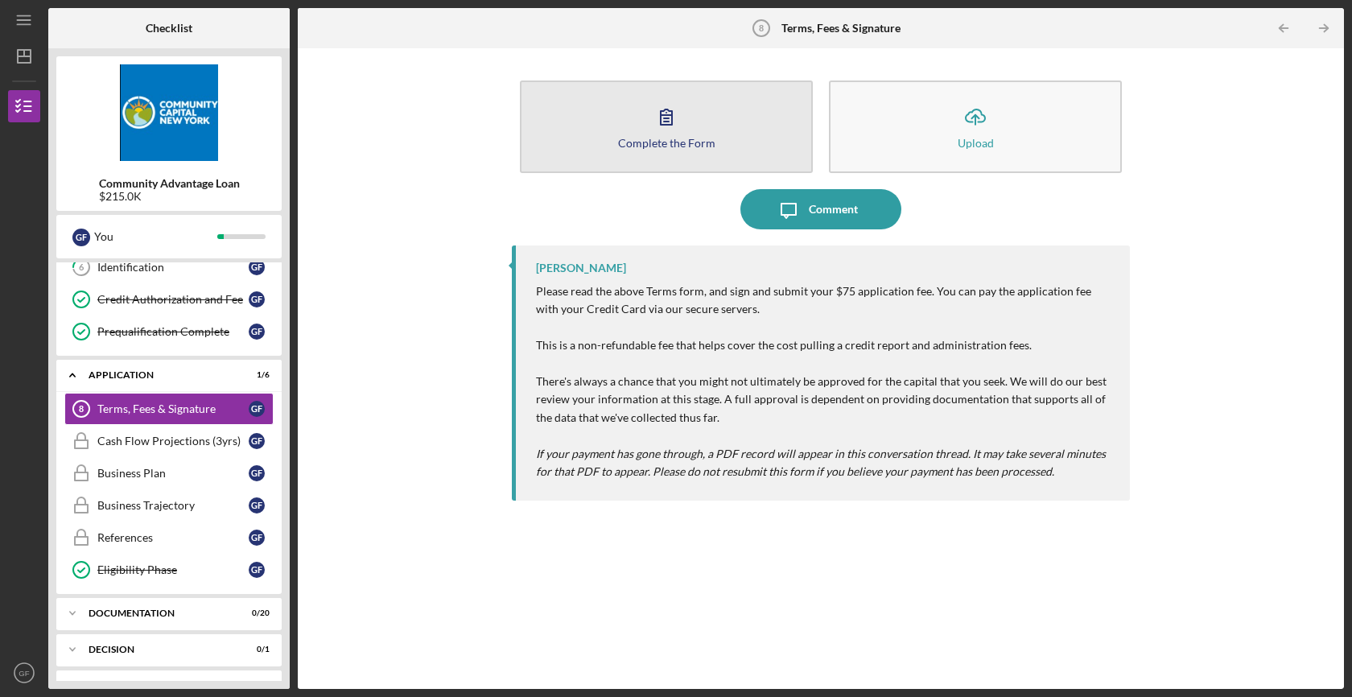
click at [660, 137] on div "Complete the Form" at bounding box center [666, 143] width 97 height 12
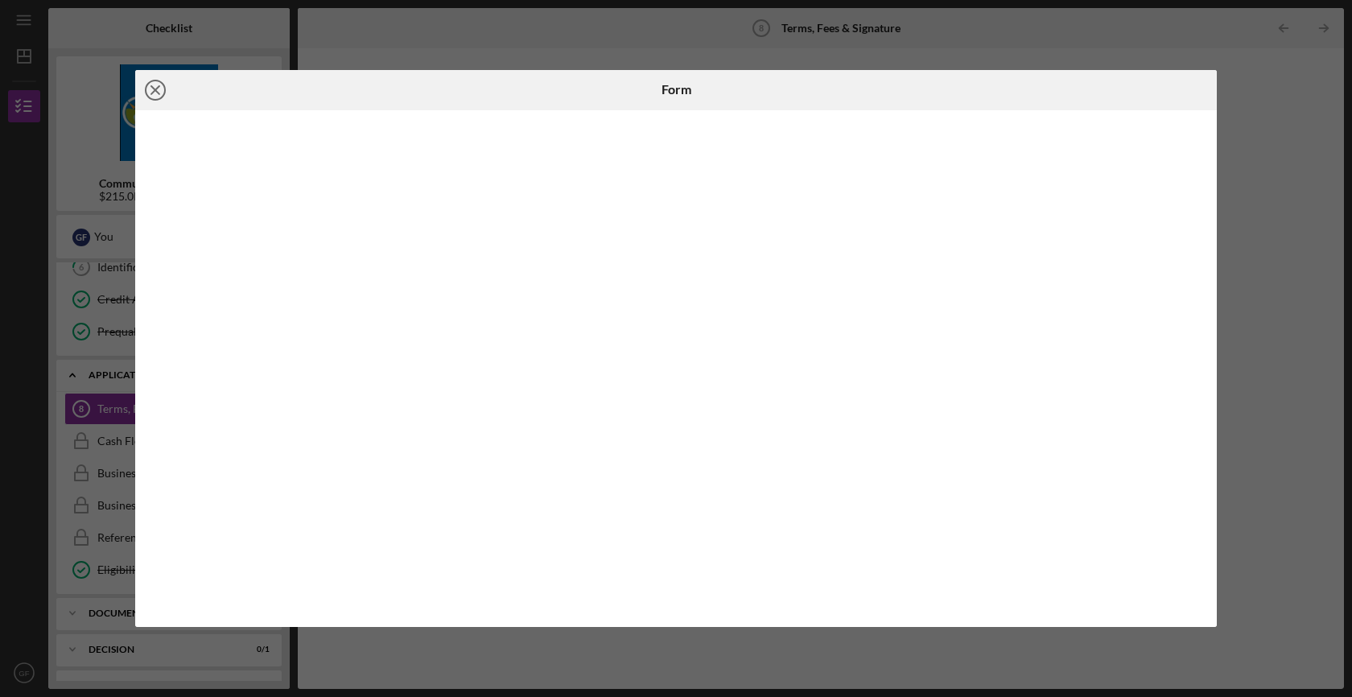
click at [152, 95] on icon "Icon/Close" at bounding box center [155, 90] width 40 height 40
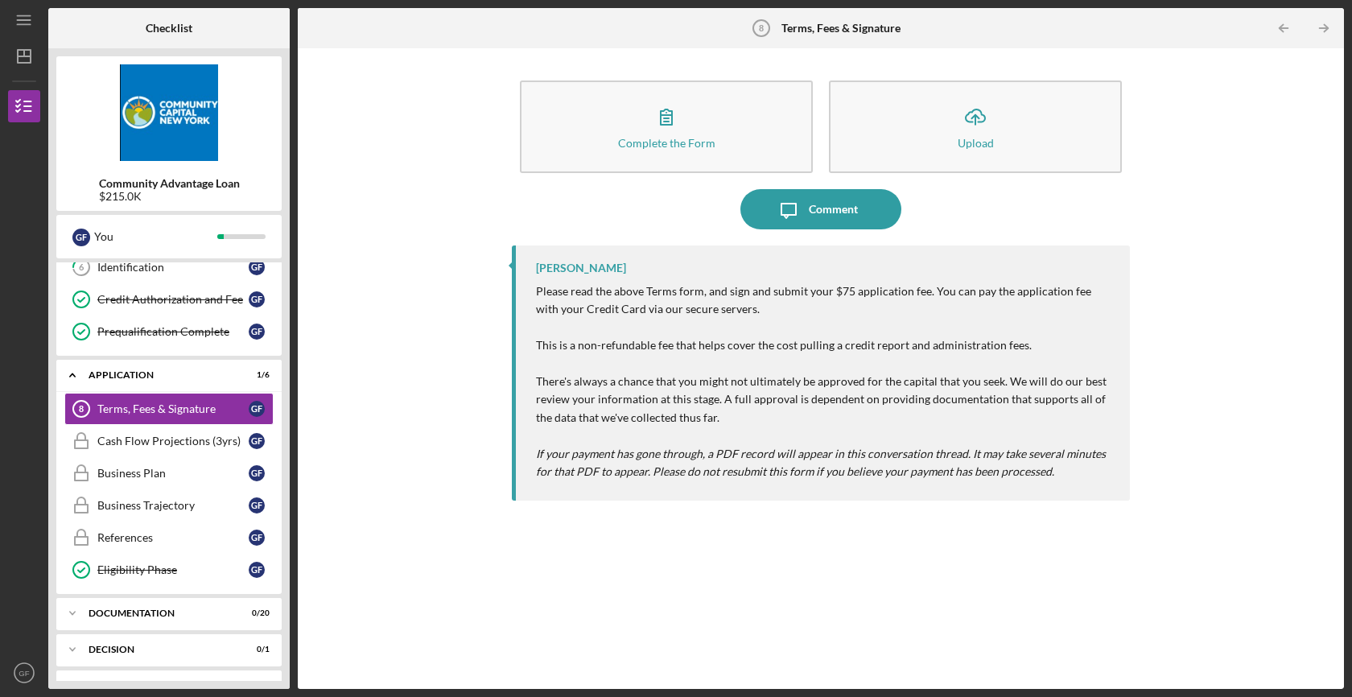
click at [465, 320] on div "Complete the Form Form Icon/Upload Upload Icon/Message Comment [PERSON_NAME] Pl…" at bounding box center [821, 368] width 1030 height 625
click at [190, 444] on div "Cash Flow Projections (3yrs)" at bounding box center [172, 441] width 151 height 13
